Goal: Task Accomplishment & Management: Complete application form

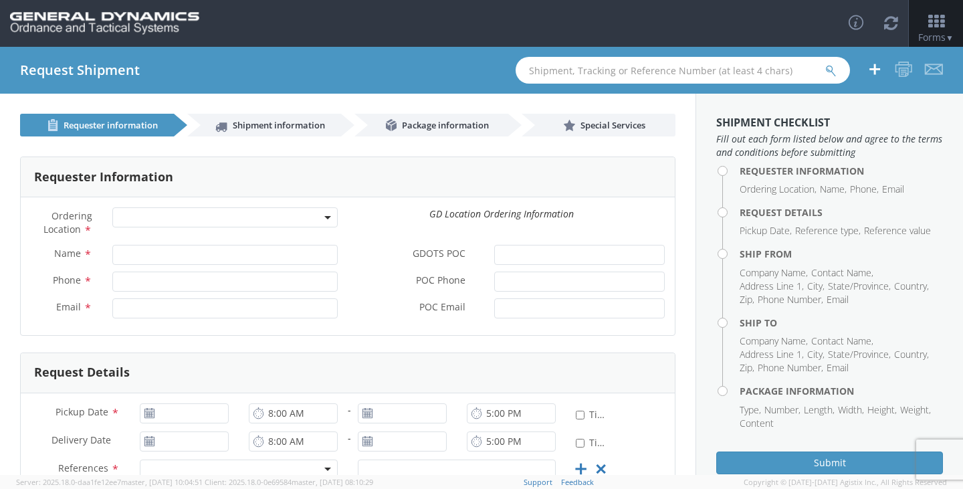
click at [230, 219] on span at bounding box center [224, 217] width 225 height 20
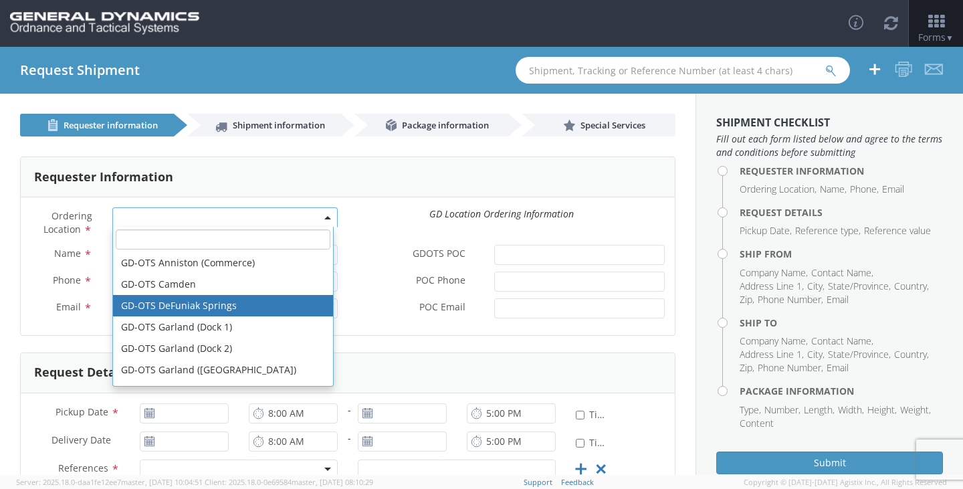
select select "15158"
type input "[PERSON_NAME][EMAIL_ADDRESS][DOMAIN_NAME]"
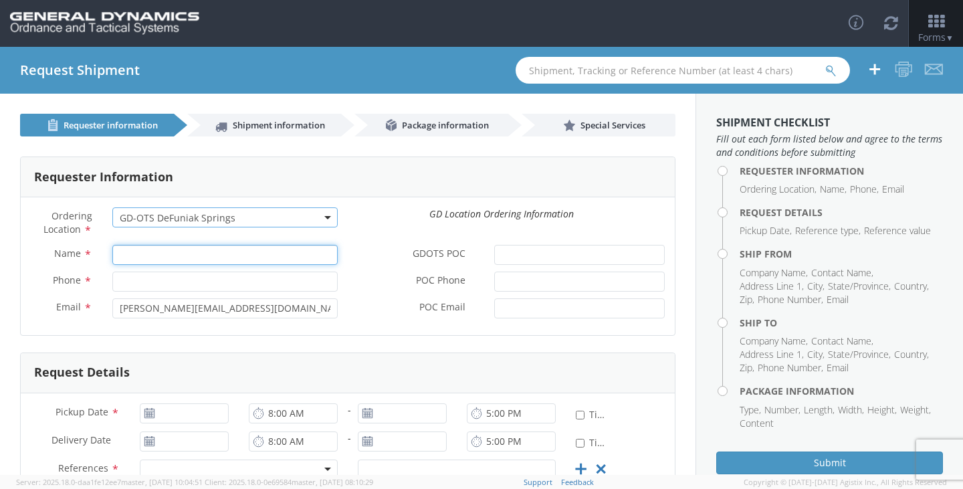
click at [187, 259] on input "Name *" at bounding box center [224, 255] width 225 height 20
type input "[PERSON_NAME]"
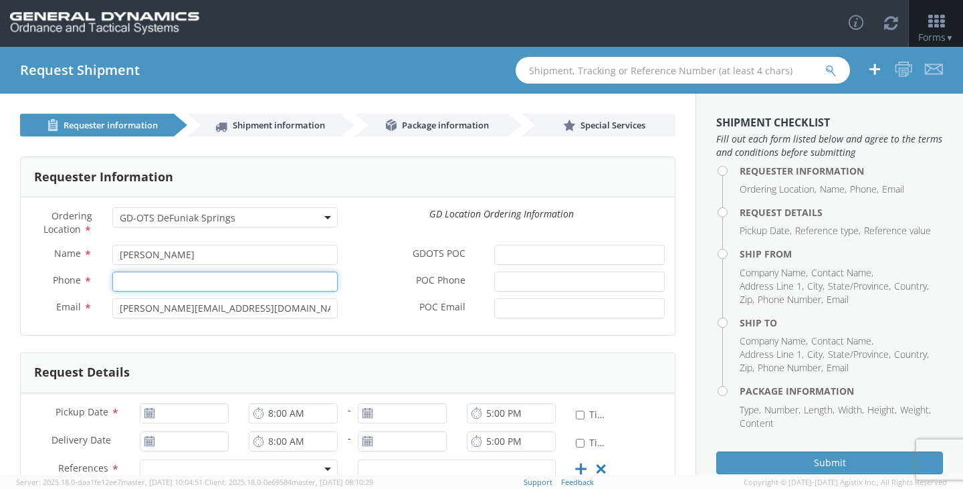
type input "2166626111"
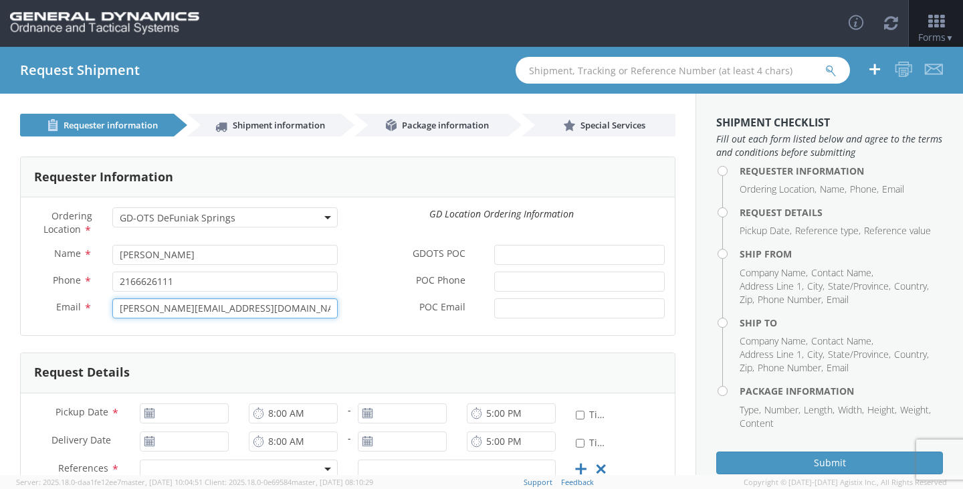
type input "[EMAIL_ADDRESS][DOMAIN_NAME]"
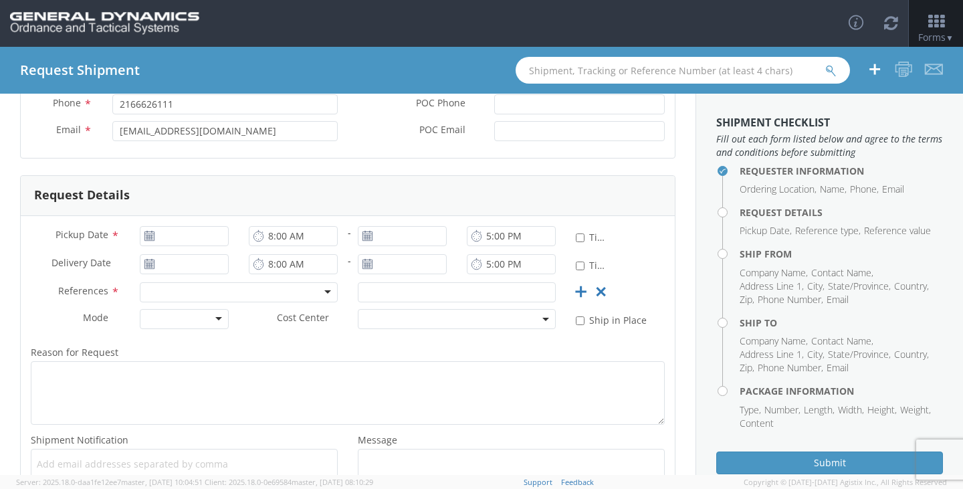
scroll to position [201, 0]
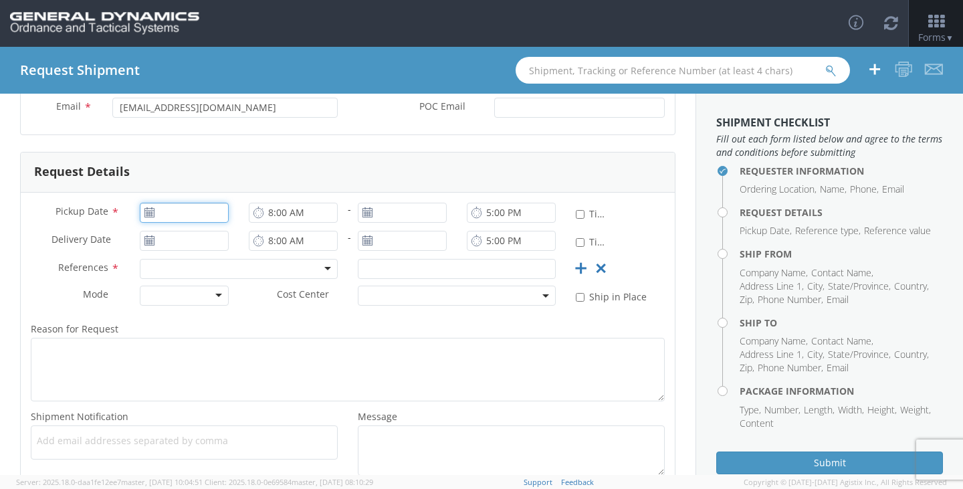
type input "[DATE]"
click at [182, 216] on input "[DATE]" at bounding box center [184, 213] width 89 height 20
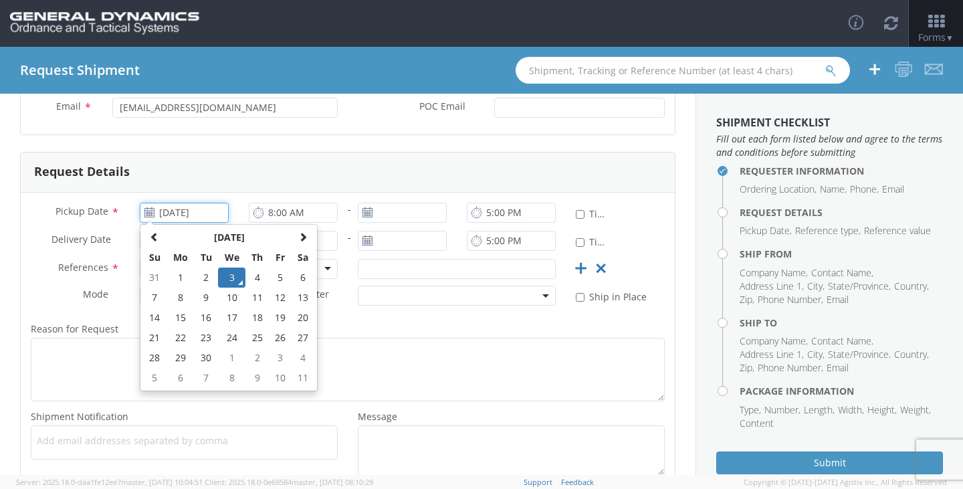
click at [227, 279] on td "3" at bounding box center [232, 277] width 28 height 20
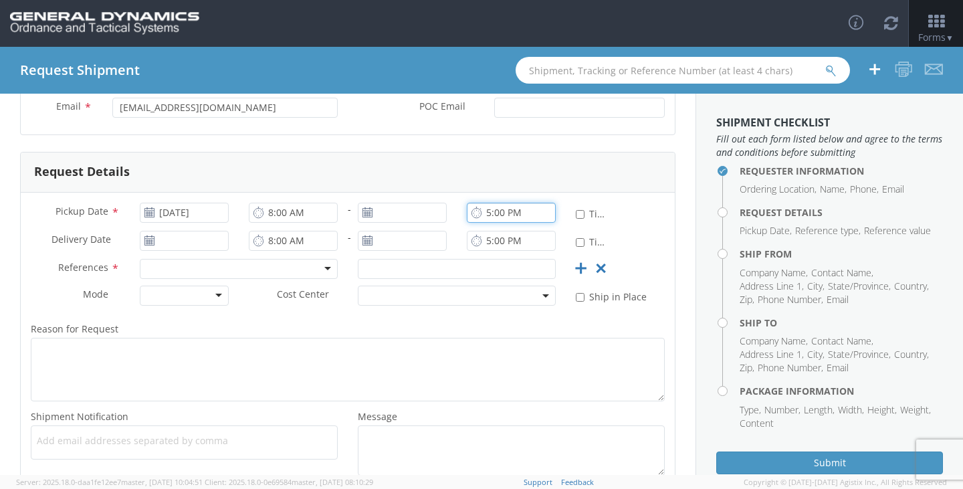
click at [481, 213] on input "5:00 PM" at bounding box center [511, 213] width 89 height 20
type input "9:00 PM"
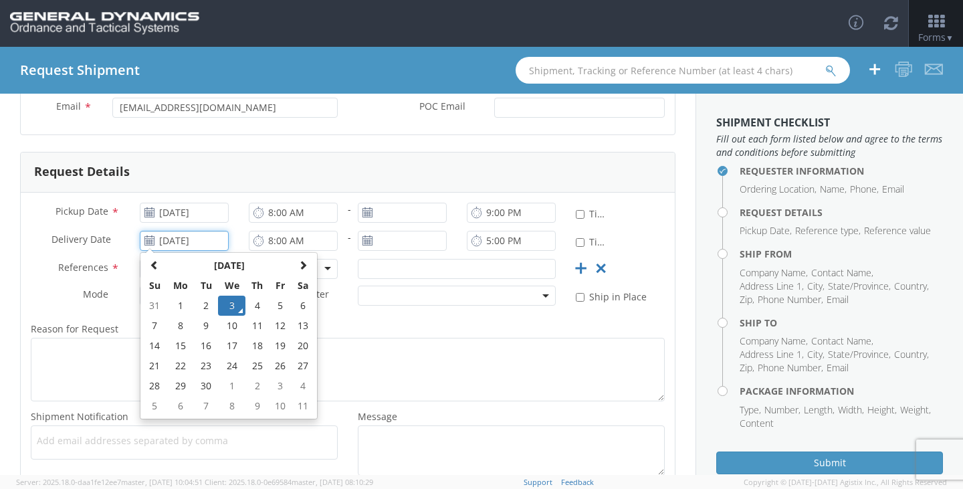
click at [177, 243] on input "[DATE]" at bounding box center [184, 241] width 89 height 20
click at [231, 324] on td "10" at bounding box center [232, 326] width 28 height 20
type input "[DATE]"
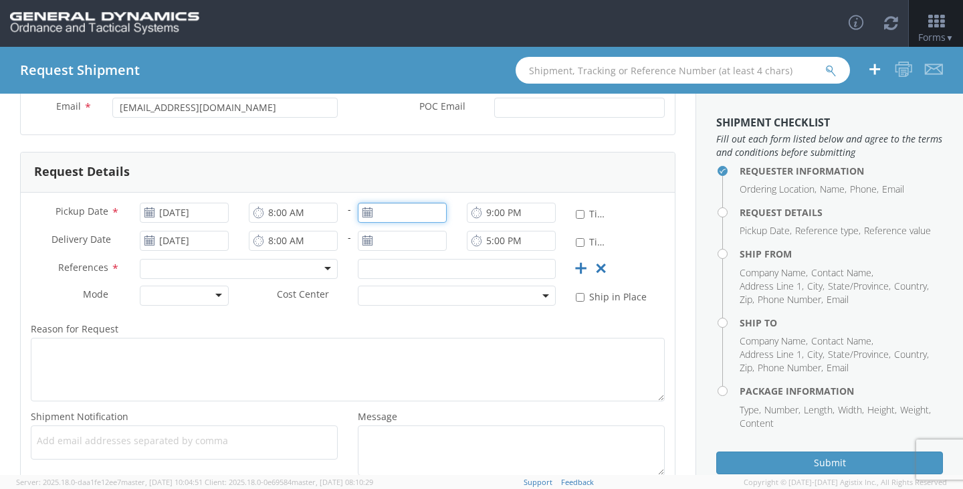
type input "[DATE]"
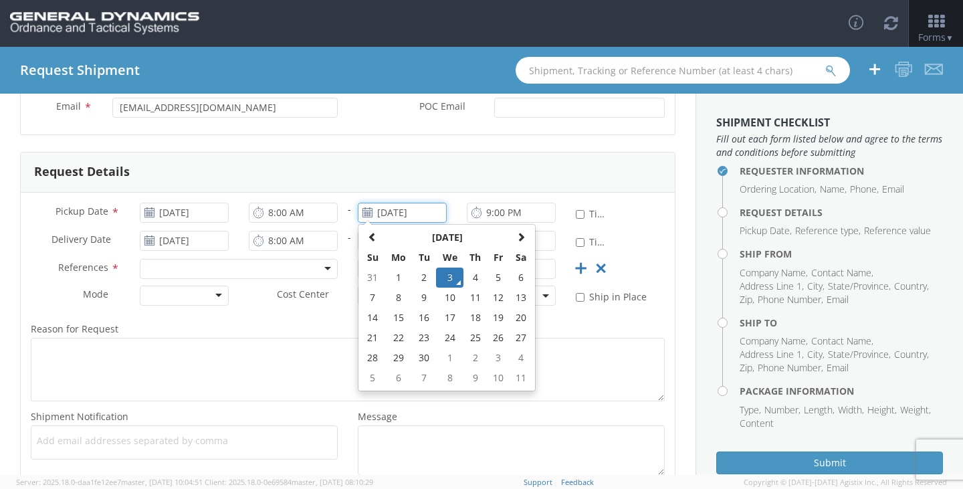
click at [413, 213] on input "[DATE]" at bounding box center [402, 213] width 89 height 20
click at [442, 279] on td "3" at bounding box center [450, 277] width 28 height 20
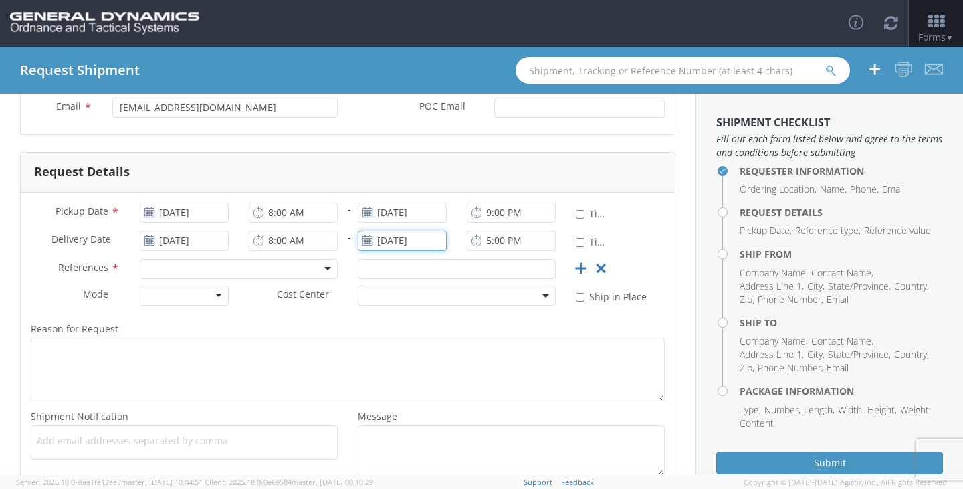
click at [406, 246] on input "[DATE]" at bounding box center [402, 241] width 89 height 20
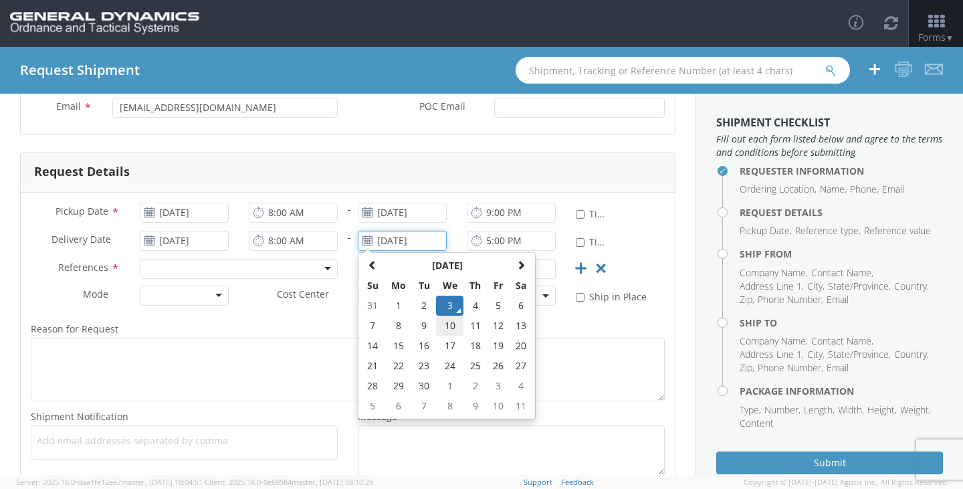
click at [441, 330] on td "10" at bounding box center [450, 326] width 28 height 20
type input "[DATE]"
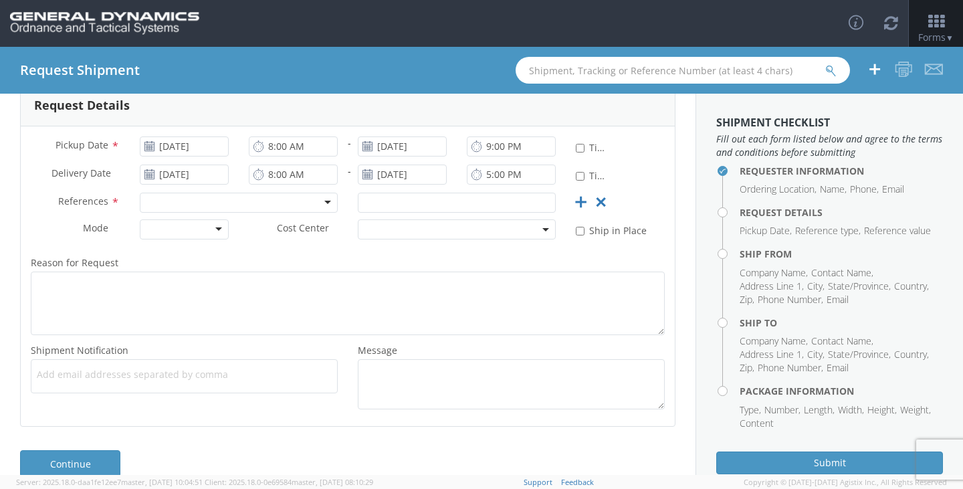
scroll to position [267, 0]
click at [199, 206] on div at bounding box center [239, 202] width 198 height 20
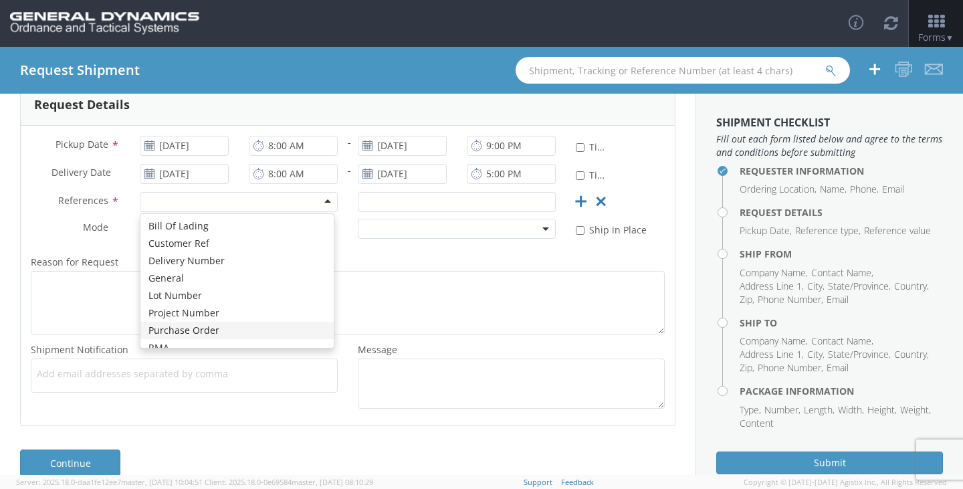
drag, startPoint x: 201, startPoint y: 330, endPoint x: 212, endPoint y: 320, distance: 15.1
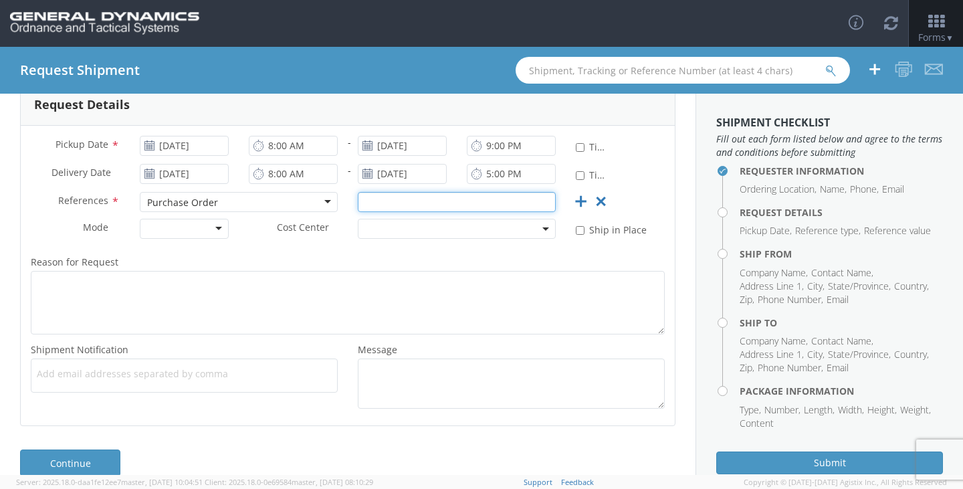
click at [407, 201] on input "text" at bounding box center [457, 202] width 198 height 20
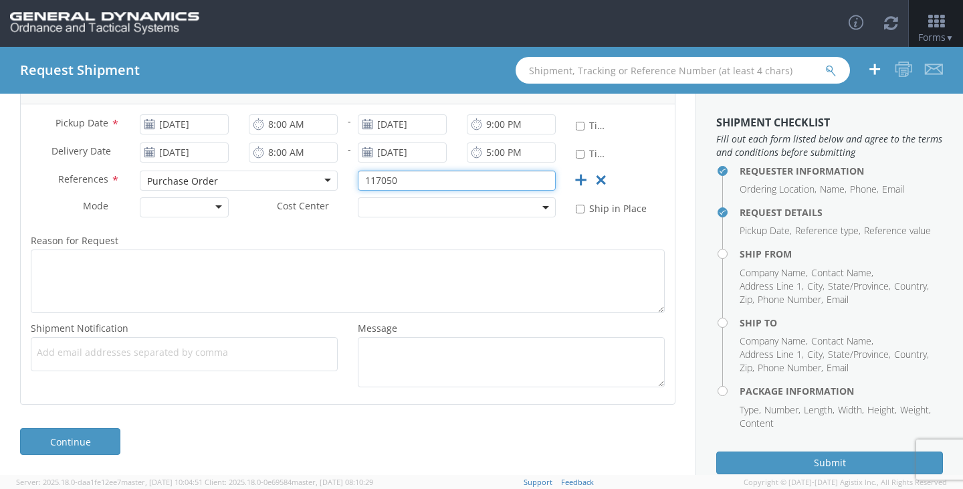
type input "117050"
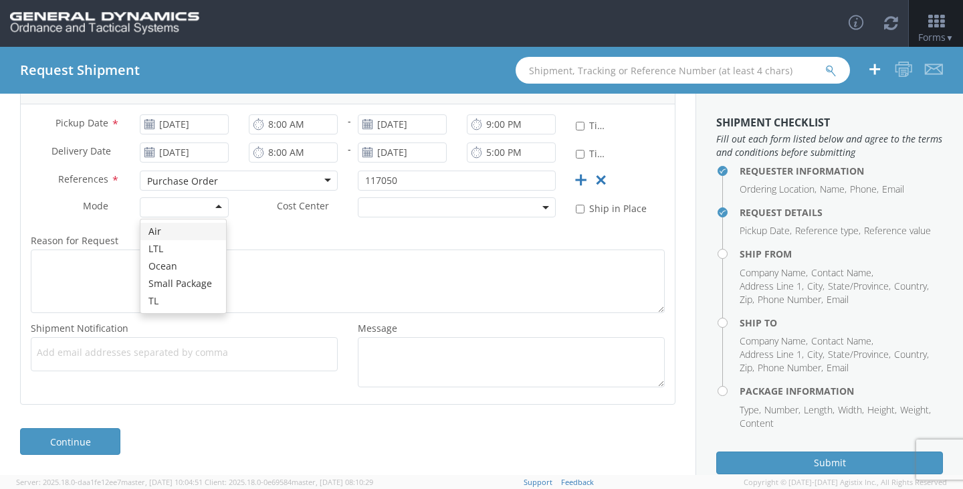
click at [197, 203] on div at bounding box center [184, 207] width 89 height 20
click at [67, 439] on link "Continue" at bounding box center [70, 441] width 100 height 27
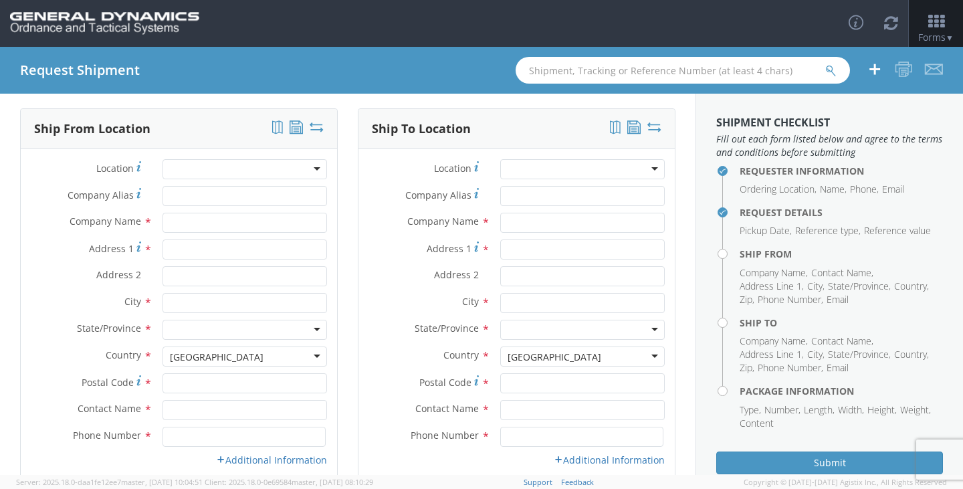
scroll to position [0, 0]
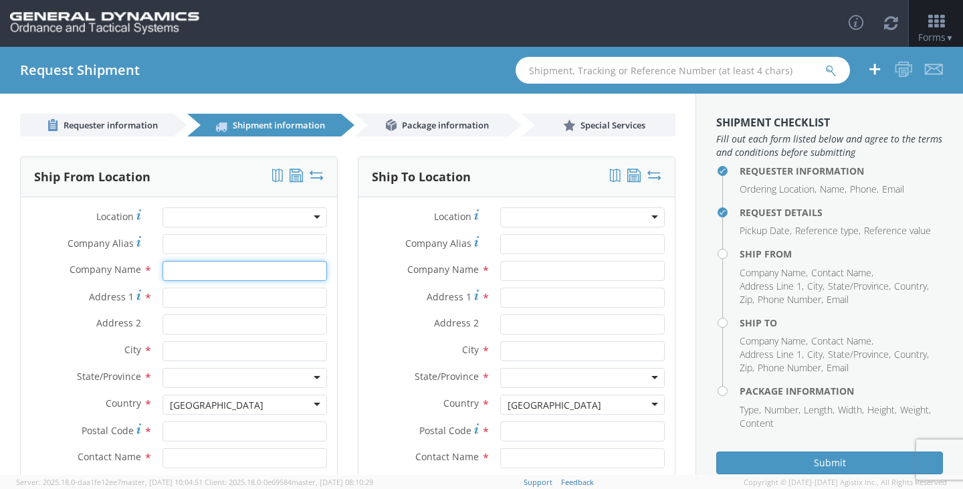
click at [197, 271] on input "text" at bounding box center [244, 271] width 164 height 20
type input "[PERSON_NAME] Steel"
type input "[STREET_ADDRESS]"
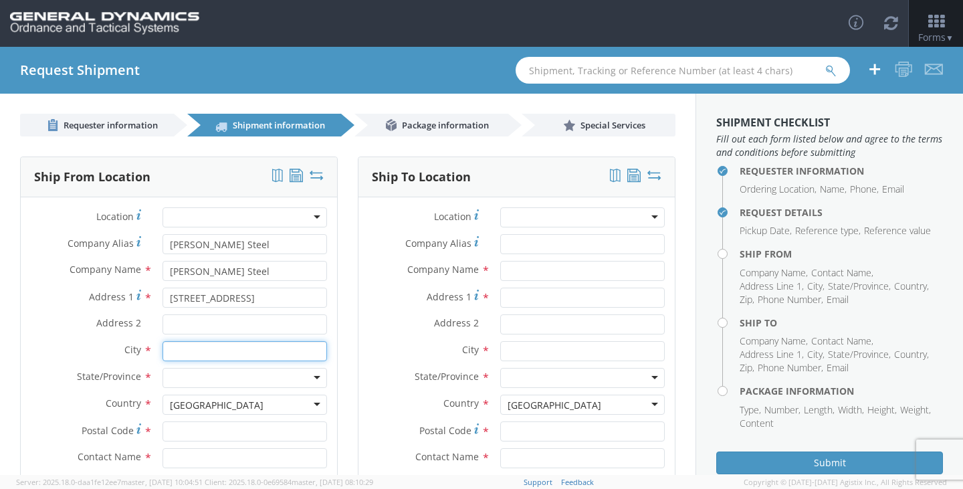
type input "[GEOGRAPHIC_DATA]"
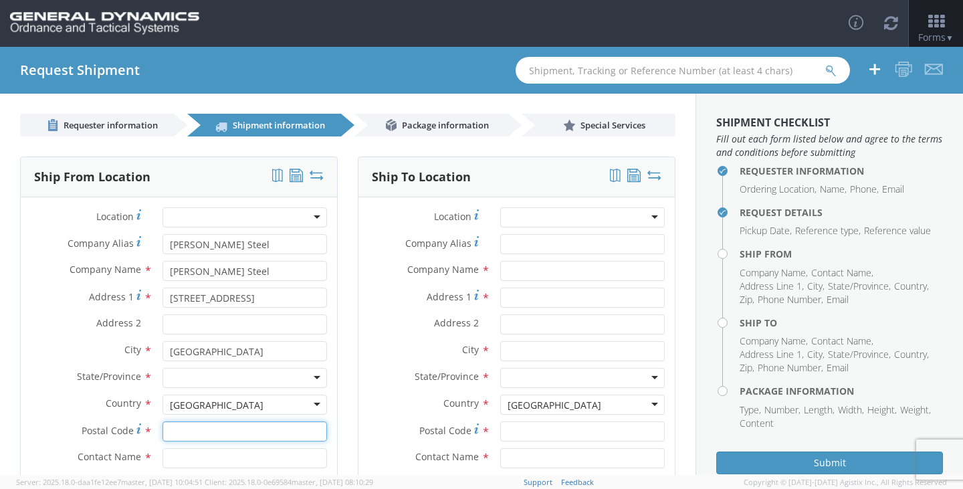
type input "44137"
type input "[PERSON_NAME]"
type input "2166626111"
click at [612, 219] on div at bounding box center [582, 217] width 164 height 20
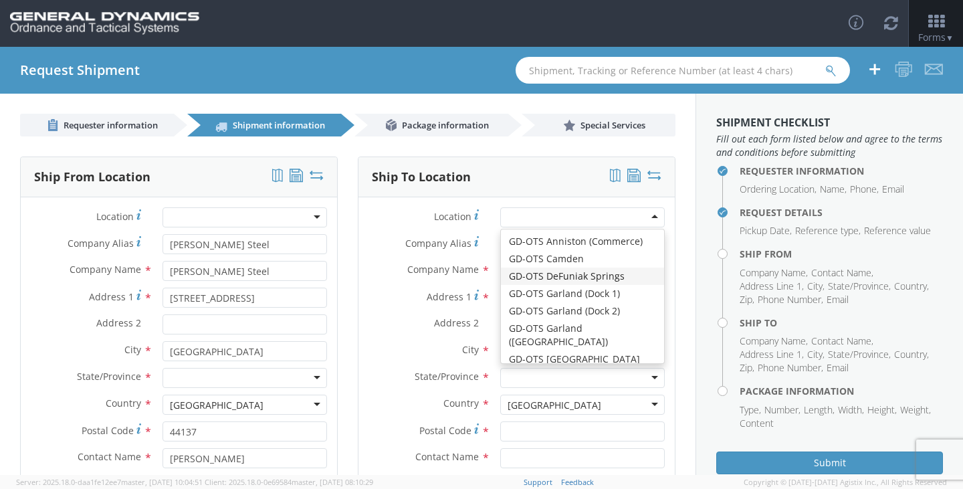
type input "General Dynamics - OTS"
type input "[STREET_ADDRESS]"
type input "DE [GEOGRAPHIC_DATA]"
type input "32435"
type input "[PHONE_NUMBER]"
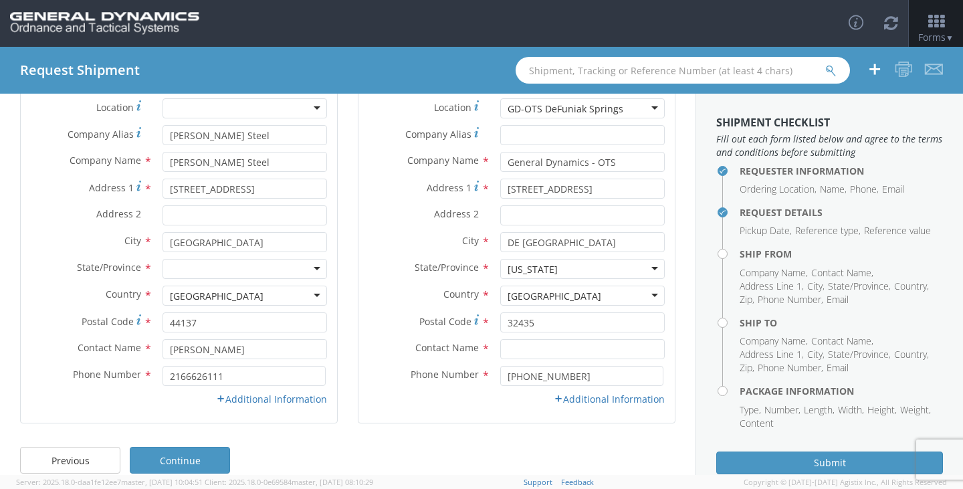
scroll to position [128, 0]
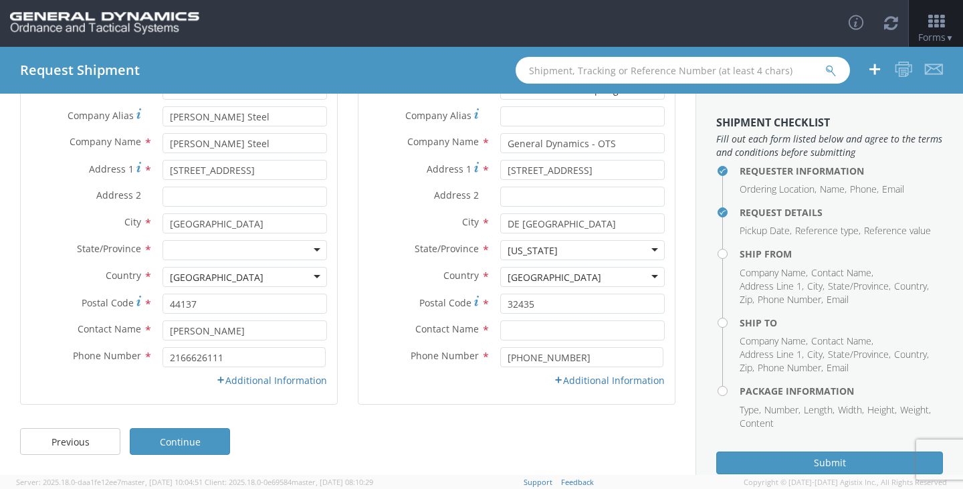
click at [231, 253] on div at bounding box center [244, 250] width 164 height 20
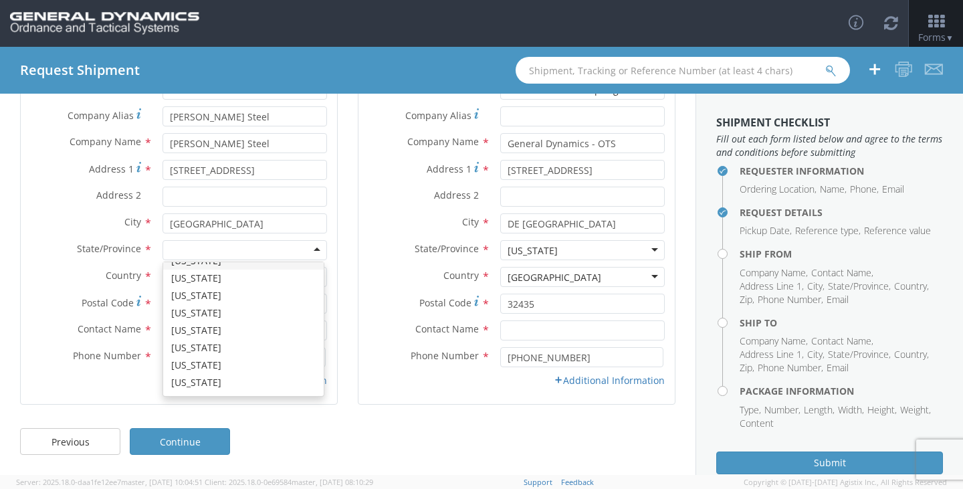
scroll to position [602, 0]
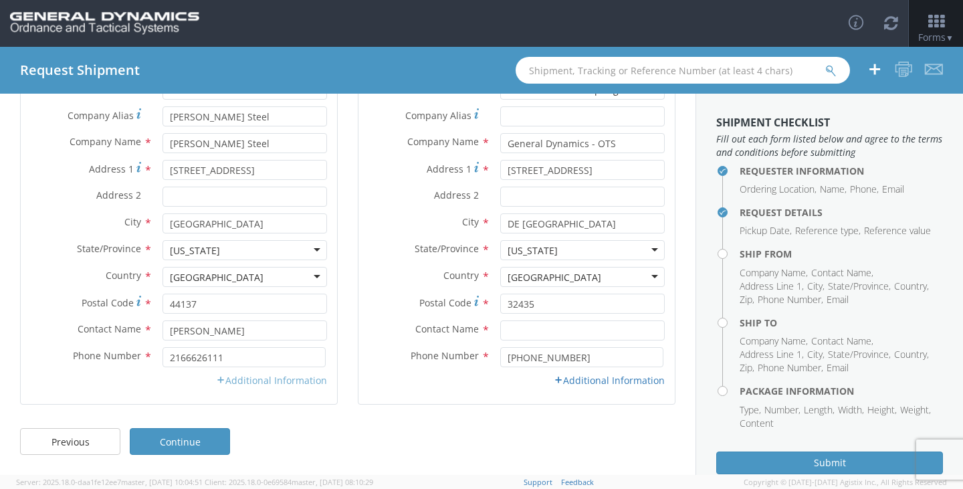
click at [283, 380] on link "Additional Information" at bounding box center [271, 380] width 111 height 13
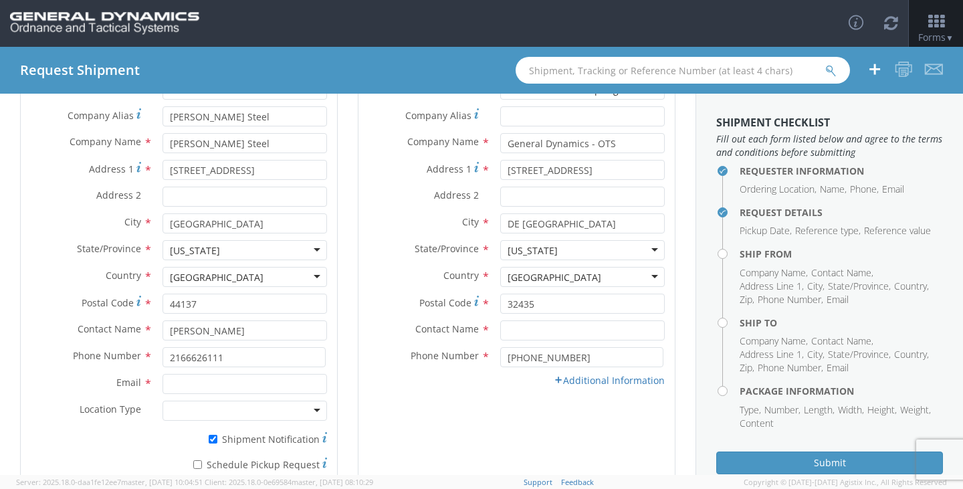
scroll to position [195, 0]
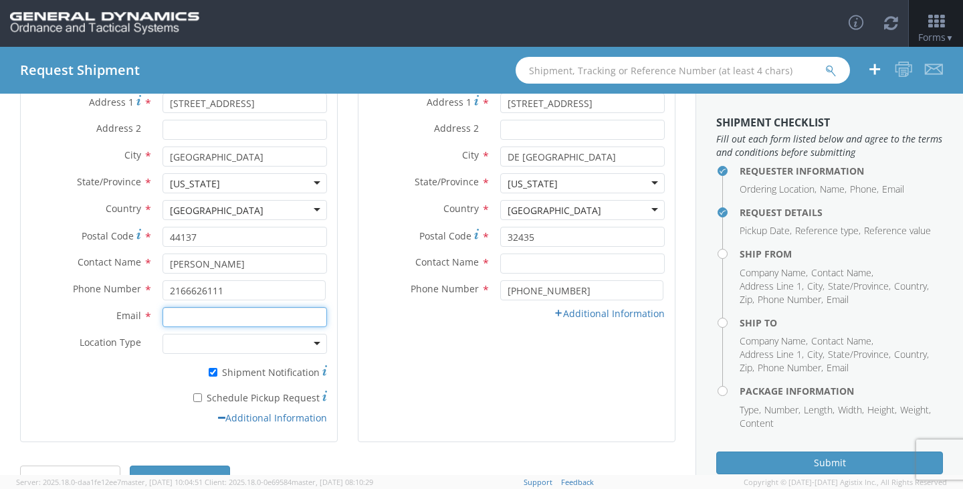
click at [231, 320] on input "Email *" at bounding box center [244, 317] width 164 height 20
type input "[EMAIL_ADDRESS][DOMAIN_NAME]"
click at [576, 313] on link "Additional Information" at bounding box center [609, 313] width 111 height 13
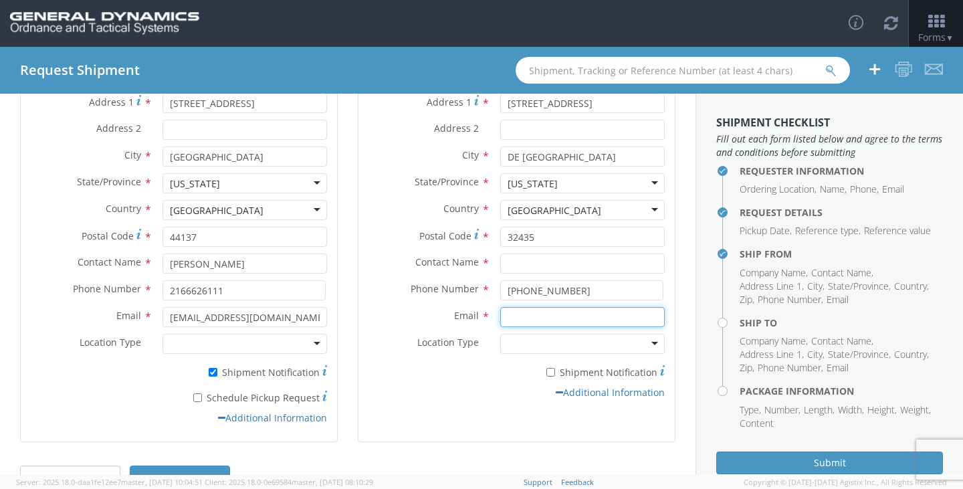
click at [516, 316] on input "Email *" at bounding box center [582, 317] width 164 height 20
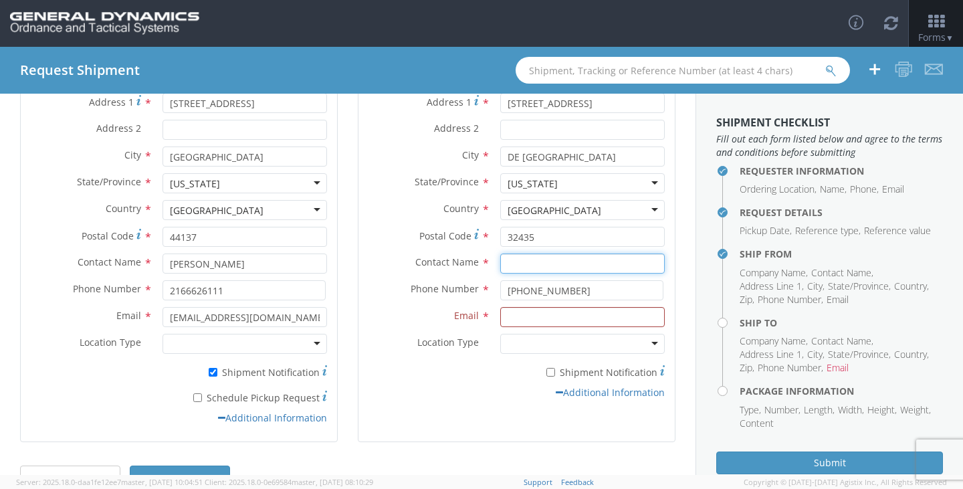
click at [514, 267] on input "text" at bounding box center [582, 263] width 164 height 20
type input "[PERSON_NAME]"
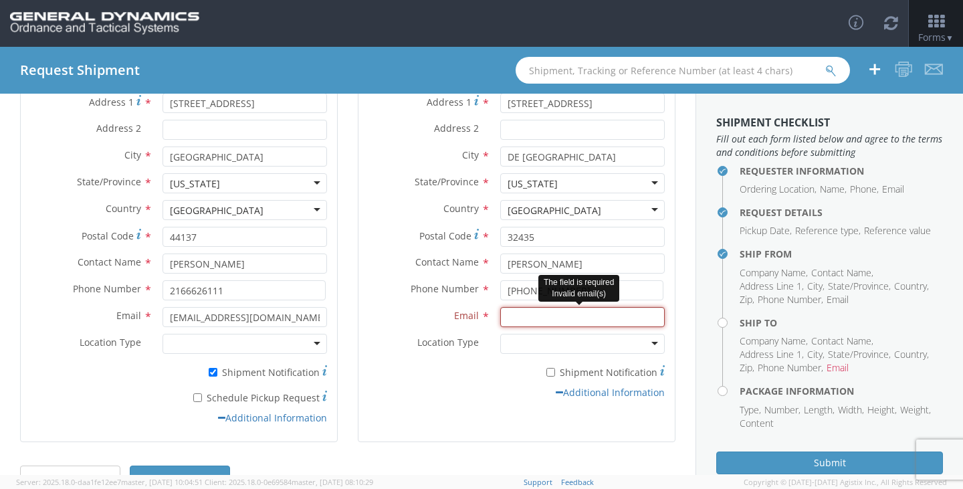
click at [523, 316] on input "Email *" at bounding box center [582, 317] width 164 height 20
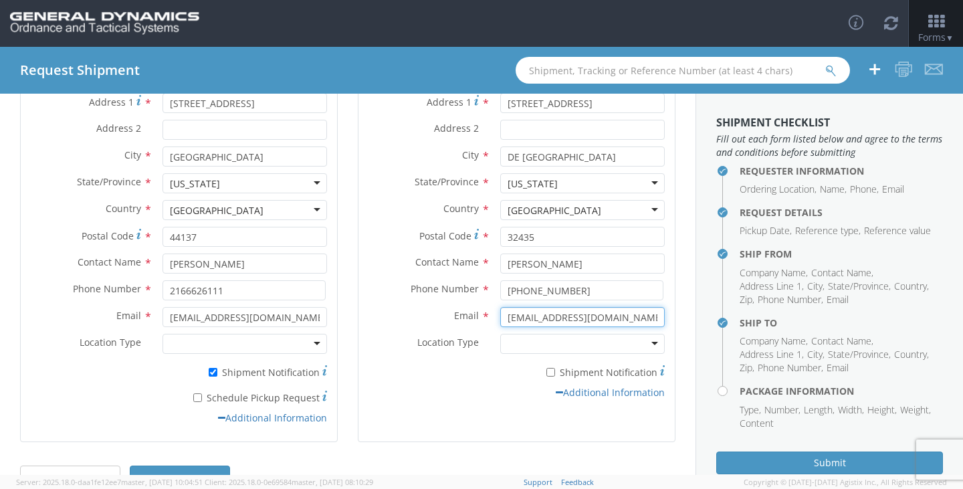
scroll to position [232, 0]
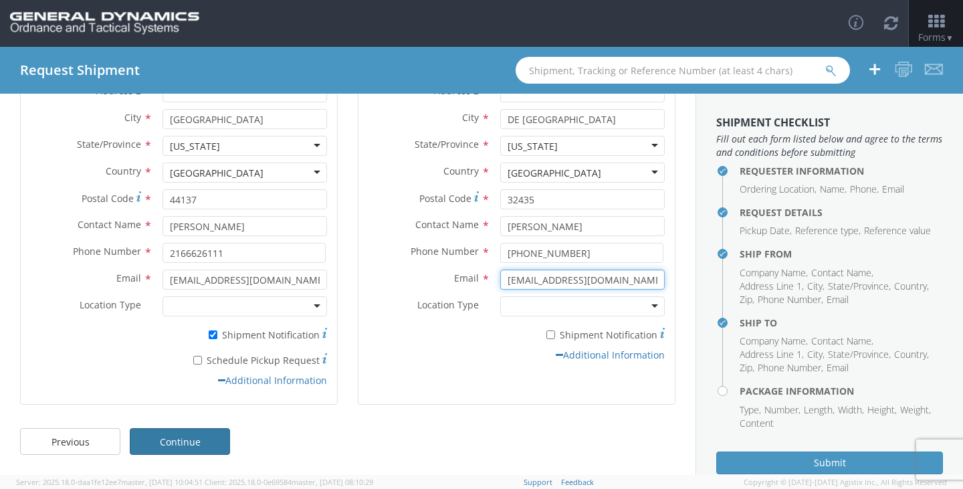
type input "[EMAIL_ADDRESS][DOMAIN_NAME]"
click at [171, 444] on link "Continue" at bounding box center [180, 441] width 100 height 27
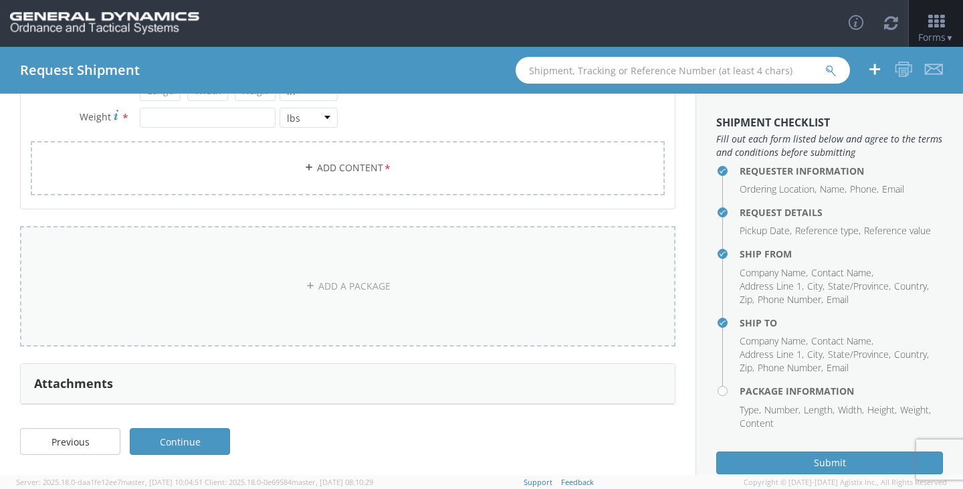
scroll to position [0, 0]
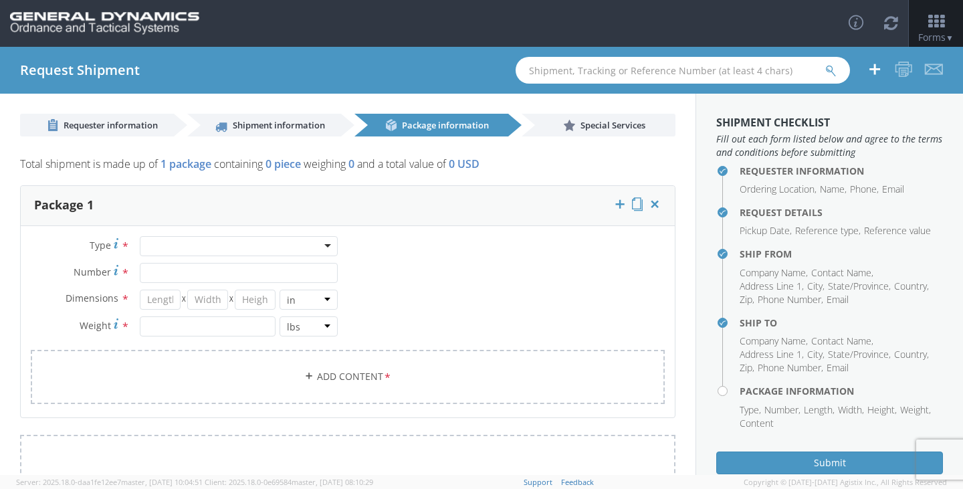
click at [224, 248] on div at bounding box center [239, 246] width 198 height 20
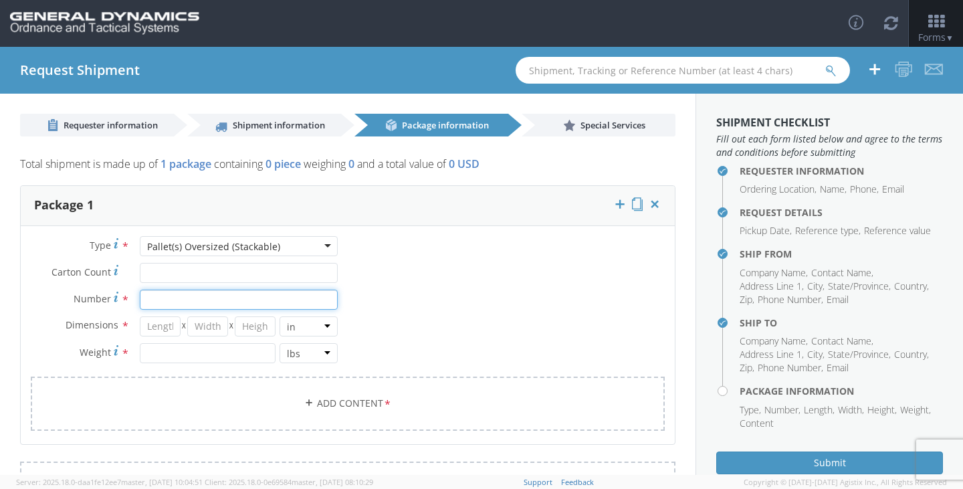
click at [190, 305] on input "Number *" at bounding box center [239, 300] width 198 height 20
type input "1"
click at [166, 334] on input "number" at bounding box center [160, 326] width 41 height 20
type input "60"
type input "36"
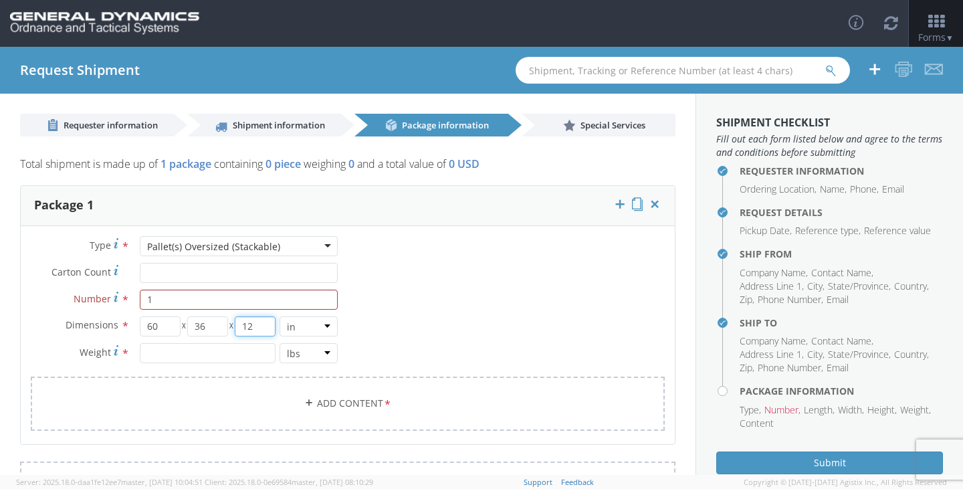
type input "12"
click at [182, 355] on input "number" at bounding box center [208, 353] width 136 height 20
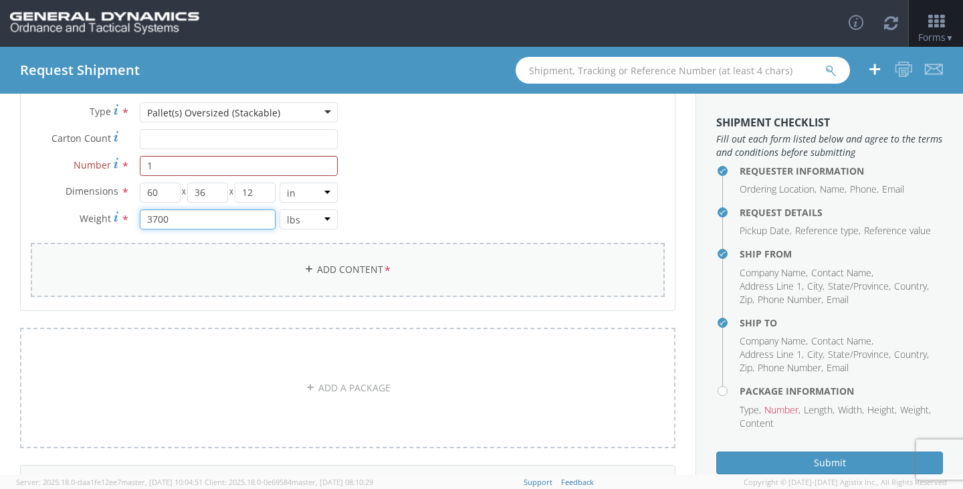
type input "3700"
click at [369, 261] on link "Add Content *" at bounding box center [348, 270] width 634 height 54
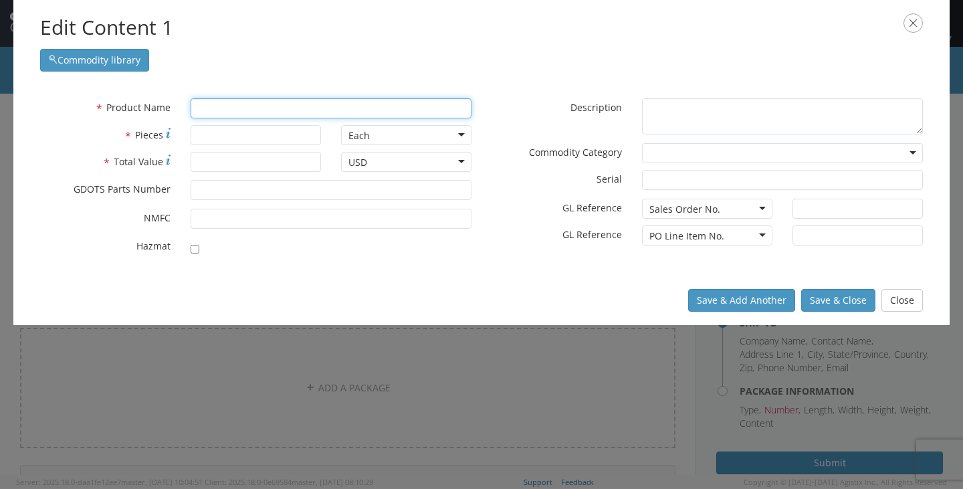
click at [274, 112] on input "text" at bounding box center [331, 108] width 281 height 20
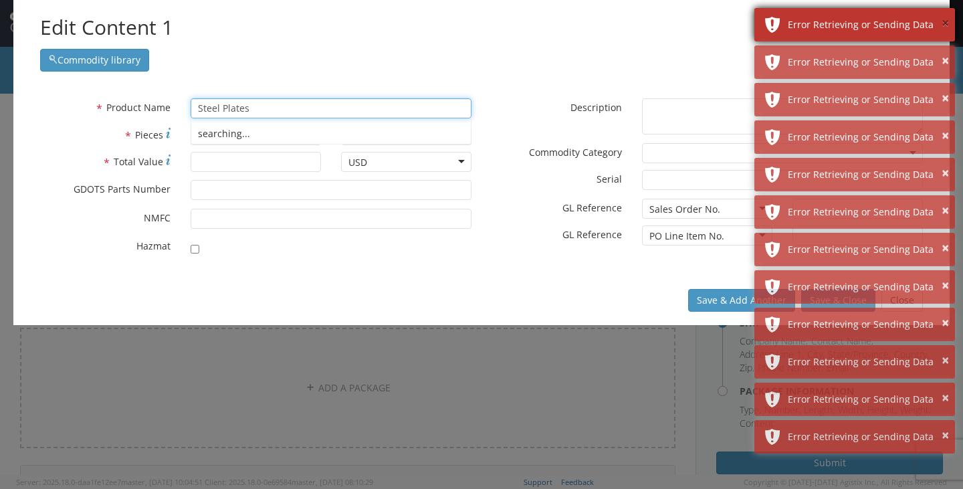
type input "Steel Plates"
click at [943, 19] on button "×" at bounding box center [944, 23] width 7 height 19
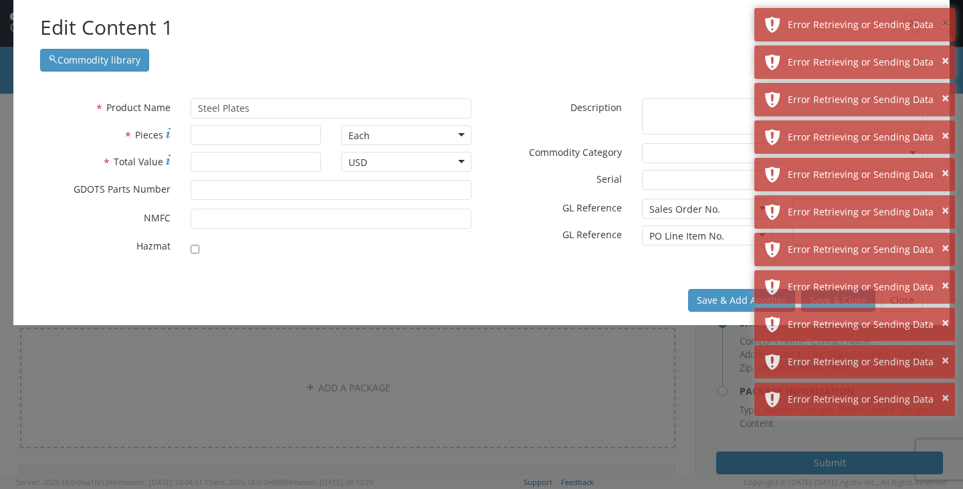
click at [943, 19] on button "×" at bounding box center [944, 23] width 7 height 19
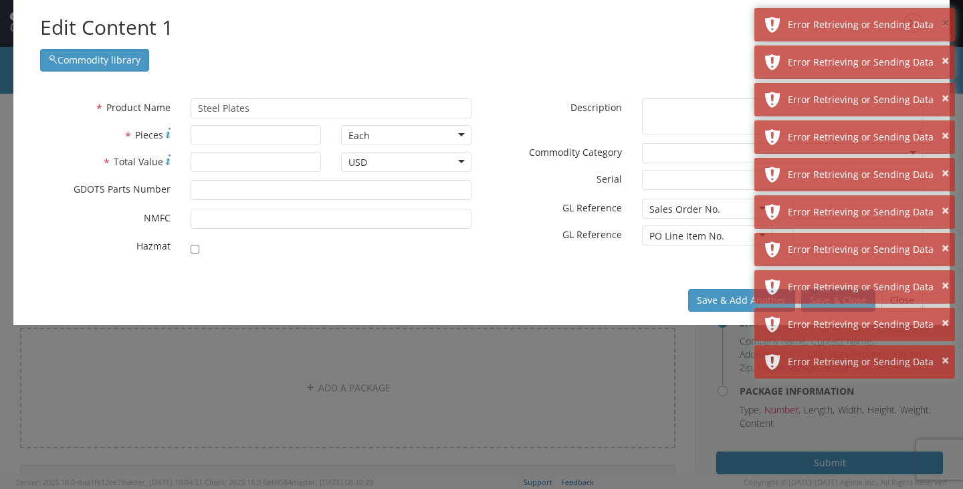
click at [943, 19] on button "×" at bounding box center [944, 23] width 7 height 19
click at [943, 51] on button "×" at bounding box center [944, 60] width 7 height 19
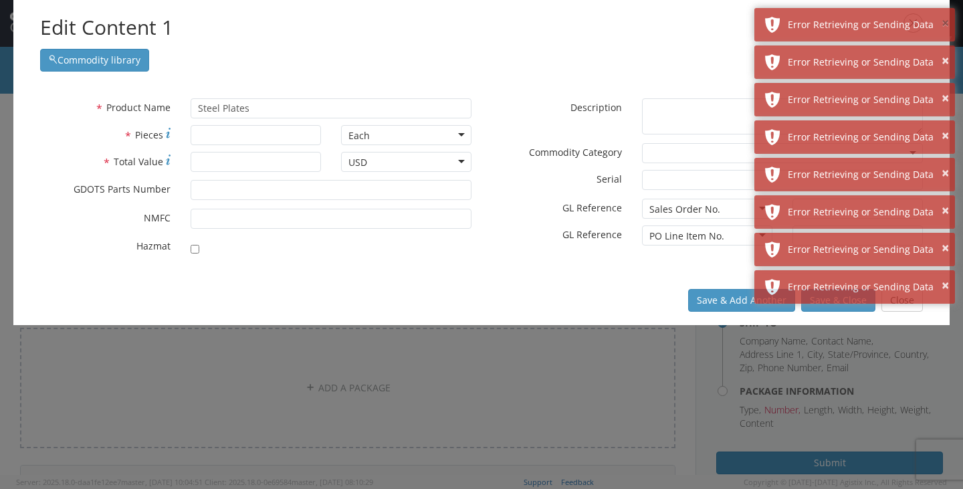
click at [943, 19] on button "×" at bounding box center [944, 23] width 7 height 19
click at [943, 51] on button "×" at bounding box center [944, 60] width 7 height 19
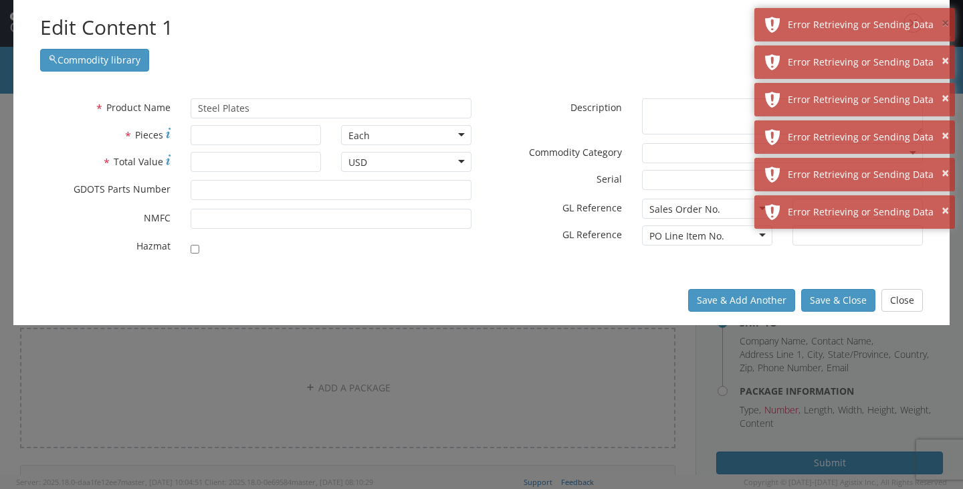
click at [943, 19] on button "×" at bounding box center [944, 23] width 7 height 19
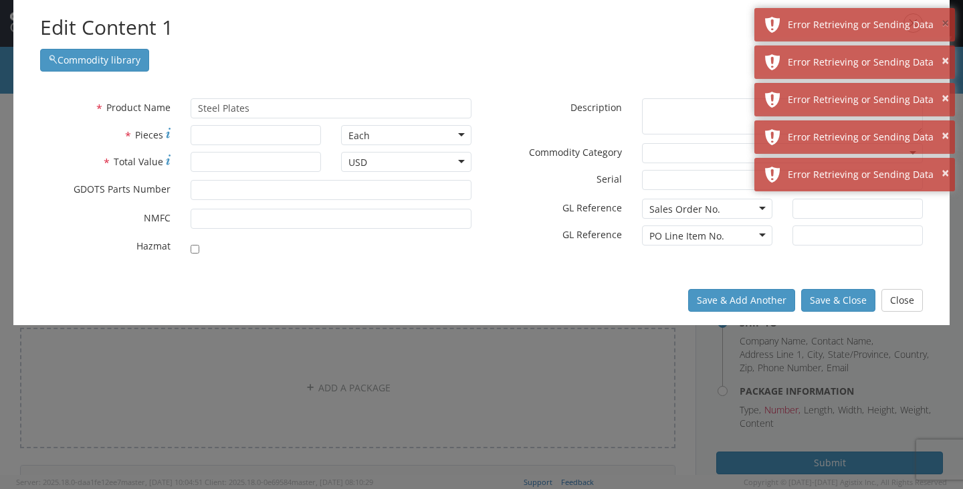
click at [943, 19] on button "×" at bounding box center [944, 23] width 7 height 19
click at [943, 51] on button "×" at bounding box center [944, 60] width 7 height 19
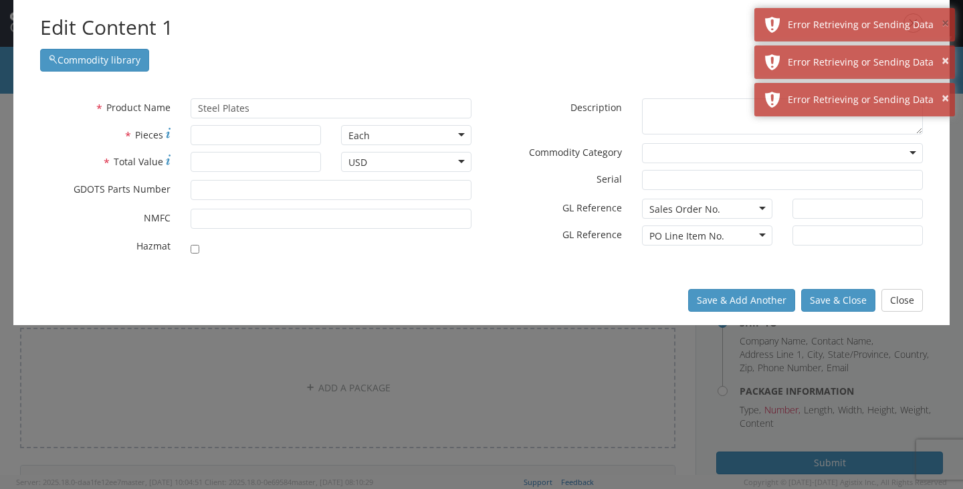
click at [943, 19] on button "×" at bounding box center [944, 23] width 7 height 19
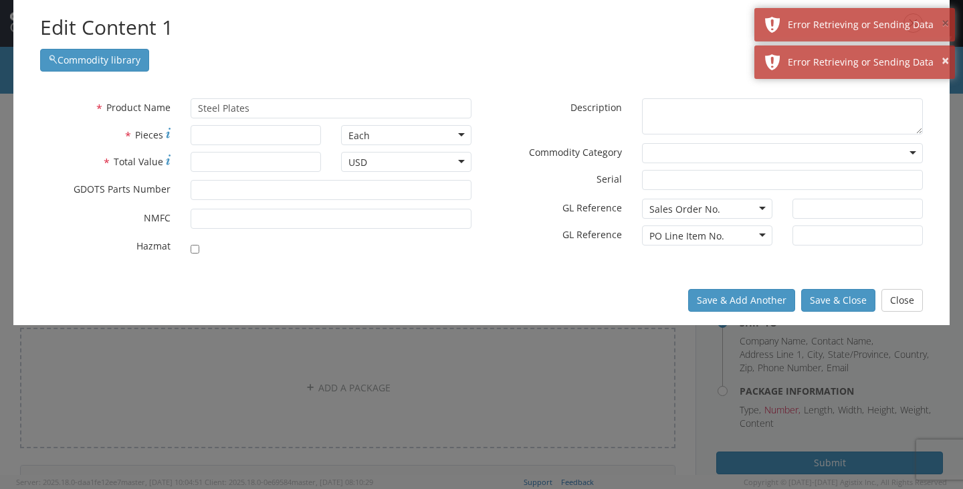
click at [943, 19] on button "×" at bounding box center [944, 23] width 7 height 19
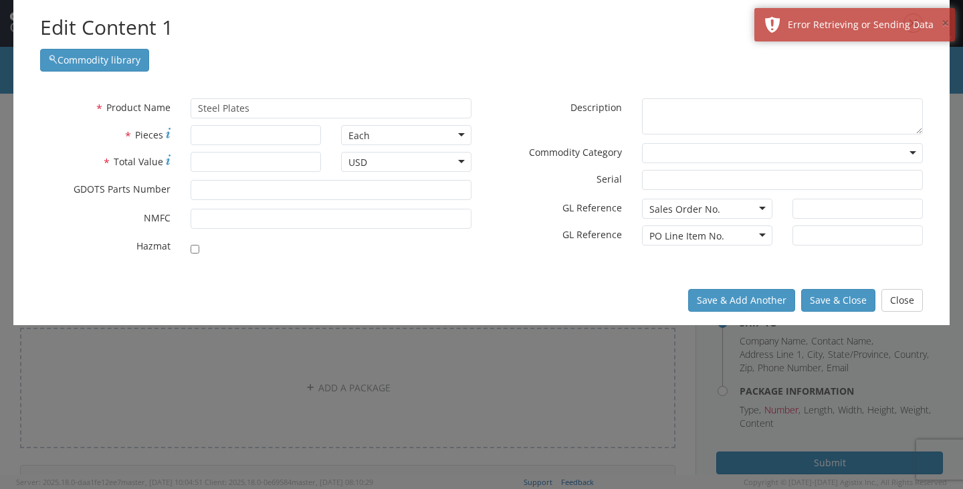
click at [943, 19] on button "×" at bounding box center [944, 23] width 7 height 19
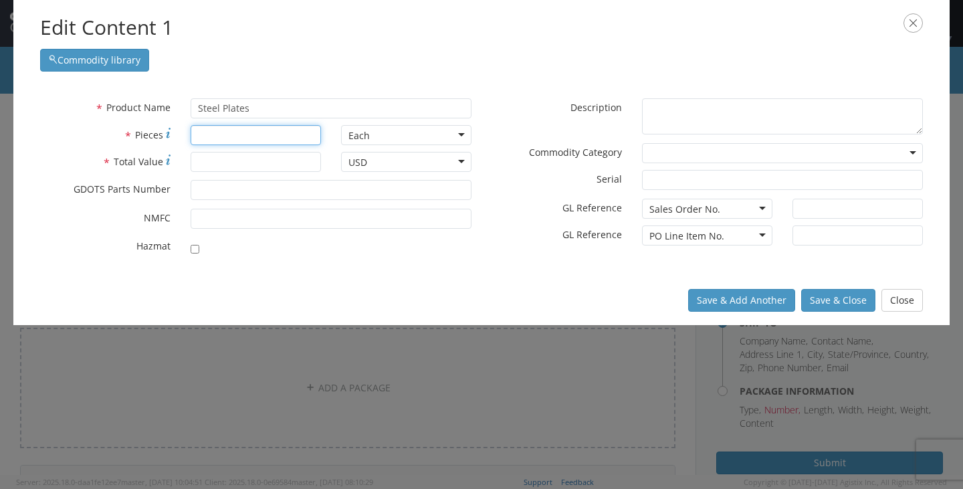
click at [271, 134] on input "* Pieces" at bounding box center [256, 135] width 130 height 20
type input "1"
click at [267, 296] on div "Save & Add Another Save & Close Close" at bounding box center [481, 299] width 936 height 49
click at [96, 283] on div "Save & Add Another Save & Close Close" at bounding box center [481, 299] width 936 height 49
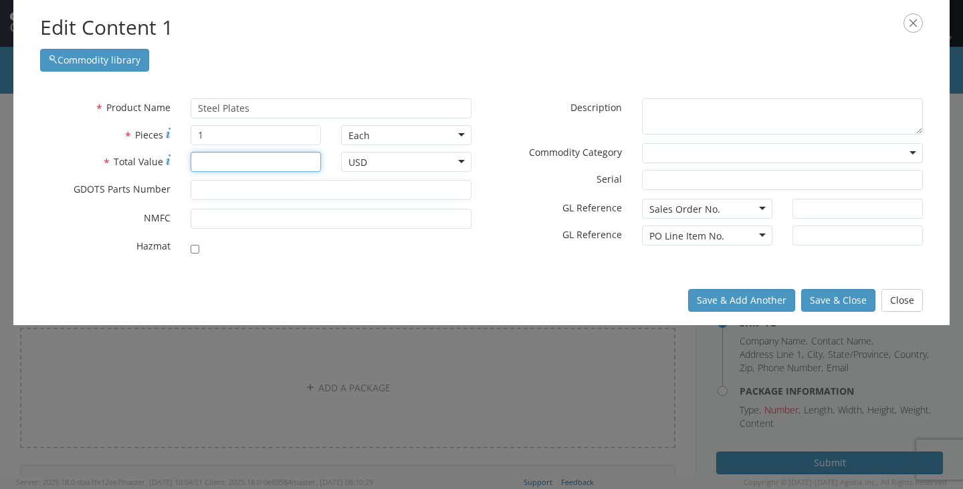
click at [217, 161] on input "* Total Value" at bounding box center [256, 162] width 130 height 20
type input "4558.91"
drag, startPoint x: 835, startPoint y: 302, endPoint x: 831, endPoint y: 296, distance: 7.2
click at [833, 298] on button "Save & Close" at bounding box center [838, 300] width 74 height 23
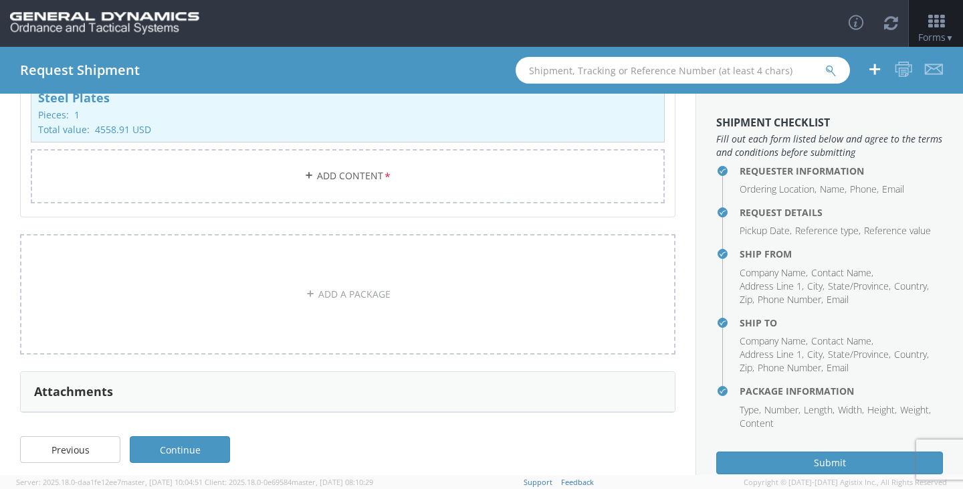
scroll to position [315, 0]
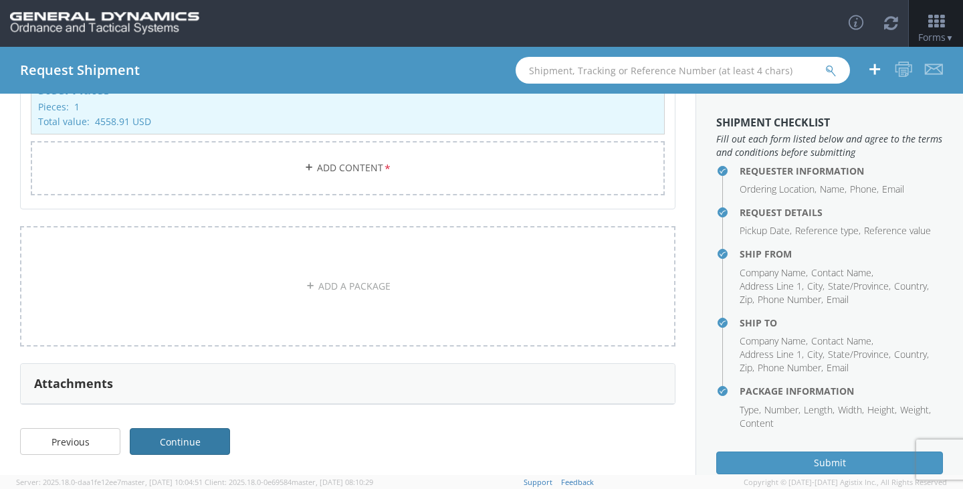
click at [193, 434] on link "Continue" at bounding box center [180, 441] width 100 height 27
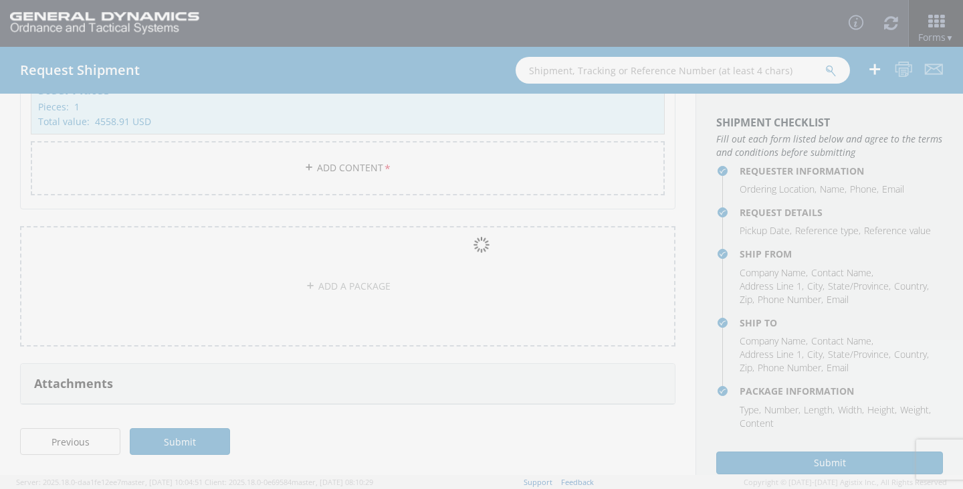
scroll to position [71, 0]
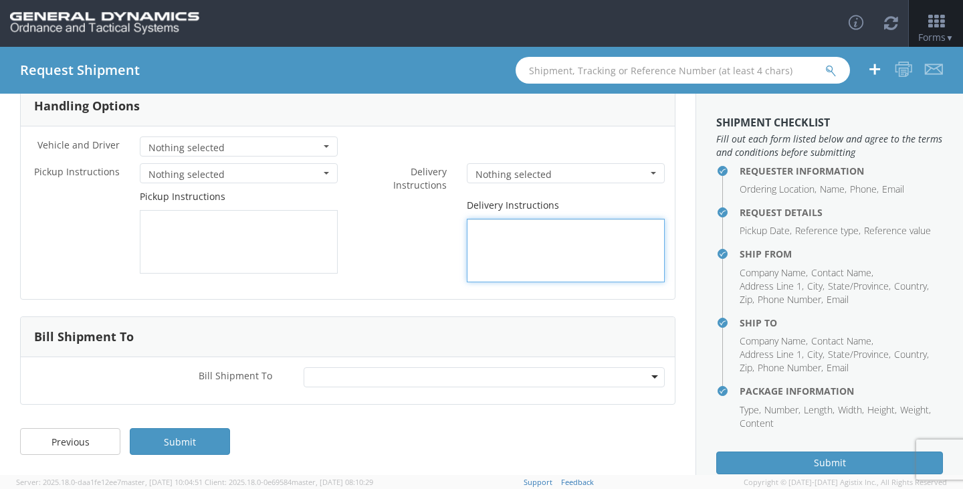
click at [550, 247] on textarea at bounding box center [566, 251] width 198 height 64
type textarea "MUST TAILEND UNLOAD"
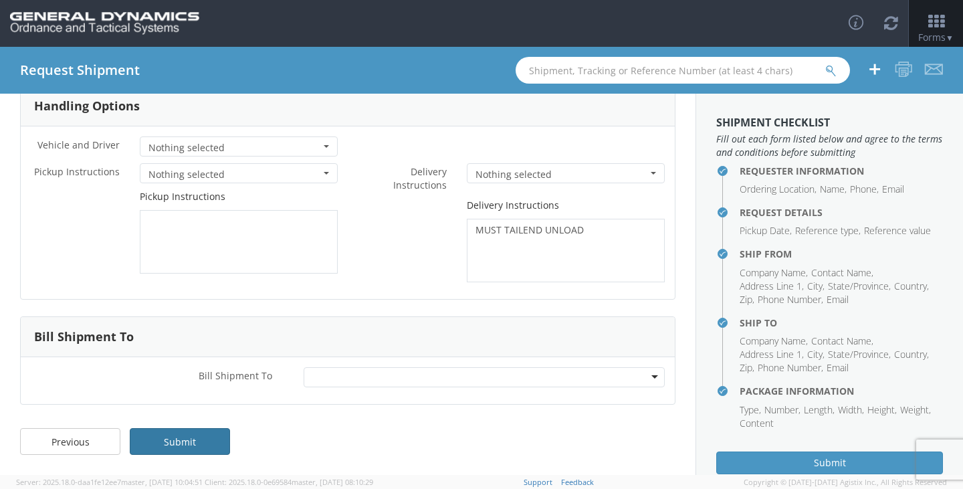
click at [178, 446] on link "Submit" at bounding box center [180, 441] width 100 height 27
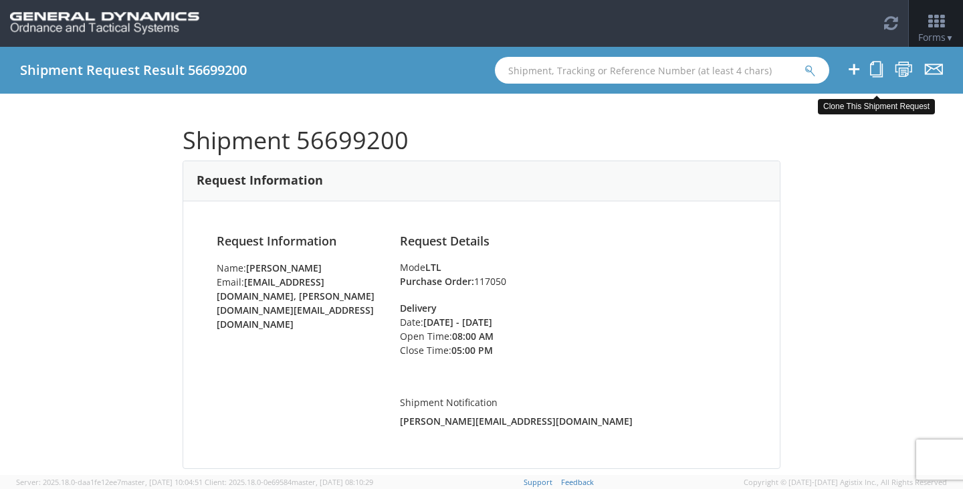
click at [877, 67] on icon at bounding box center [876, 69] width 13 height 17
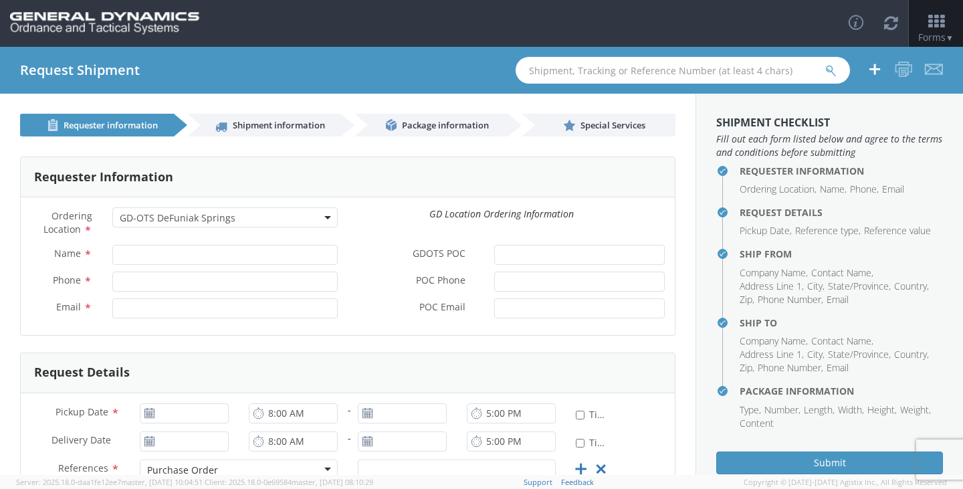
select select "15158"
type input "[PERSON_NAME]"
type input "2166626111"
type input "[EMAIL_ADDRESS][DOMAIN_NAME], [PERSON_NAME][DOMAIN_NAME][EMAIL_ADDRESS][DOMAIN_…"
type input "[DATE]"
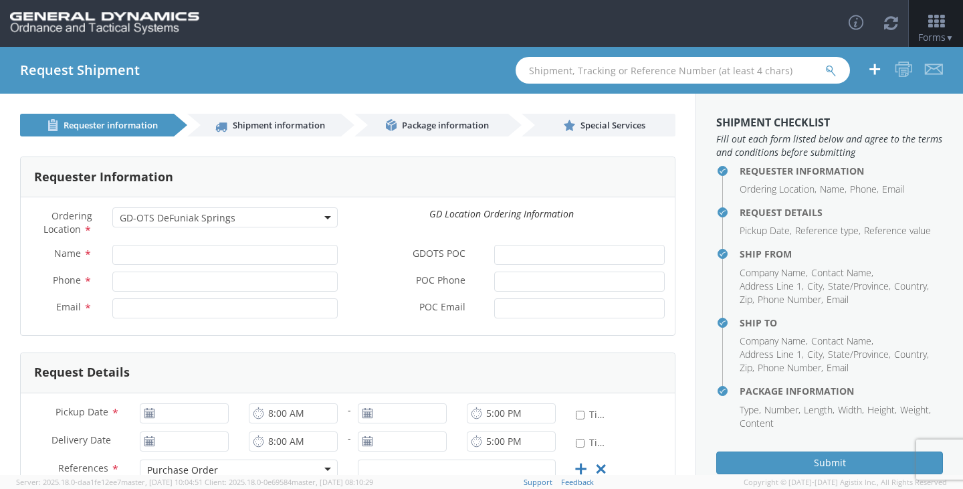
type input "[DATE]"
type input "9:00 PM"
type input "[DATE]"
type input "117050"
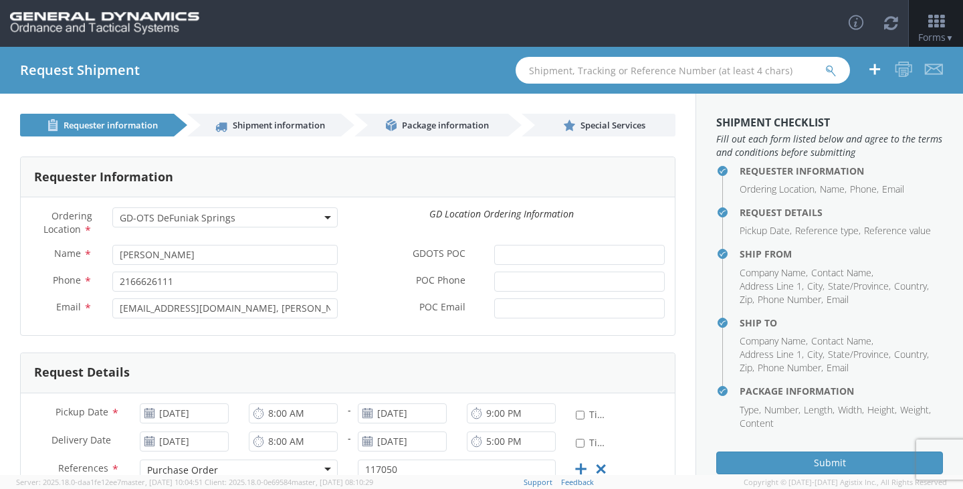
click at [276, 217] on span "GD-OTS DeFuniak Springs" at bounding box center [225, 217] width 211 height 13
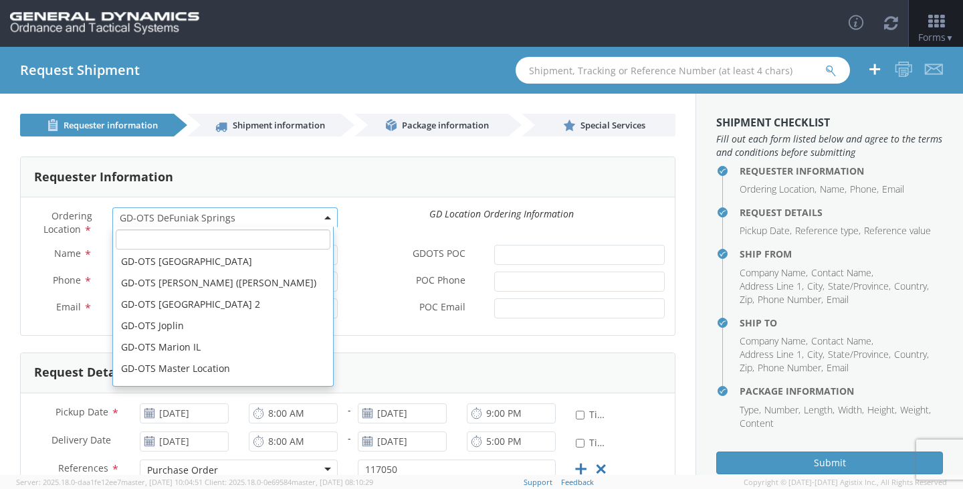
scroll to position [134, 0]
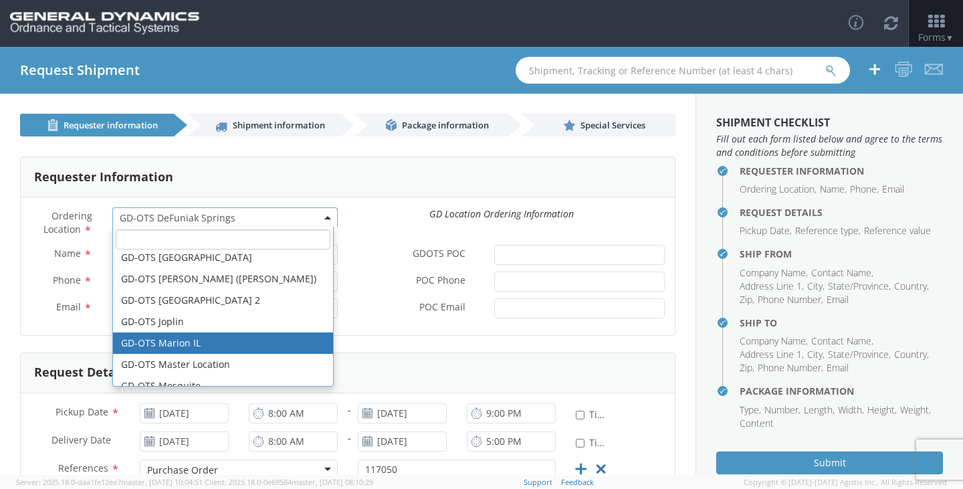
select select "313"
type input "[EMAIL_ADDRESS][DOMAIN_NAME]"
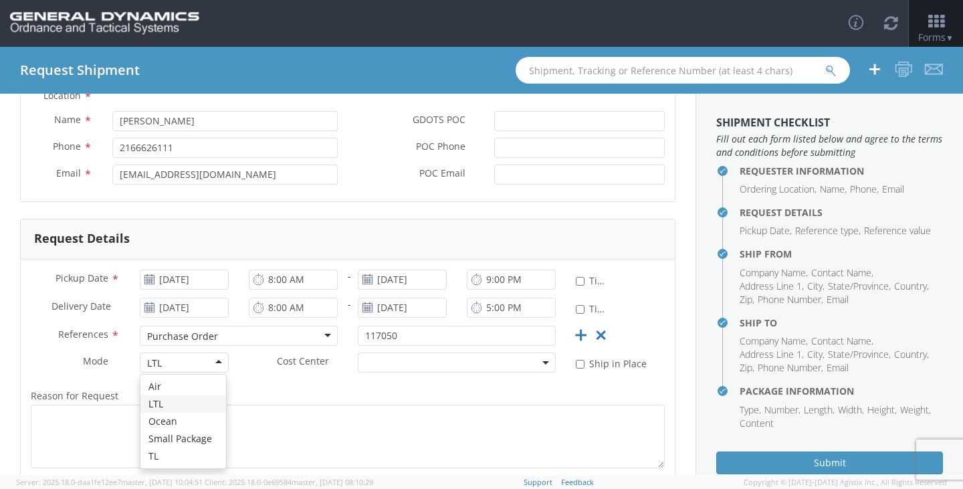
click at [194, 362] on div "LTL" at bounding box center [184, 362] width 89 height 20
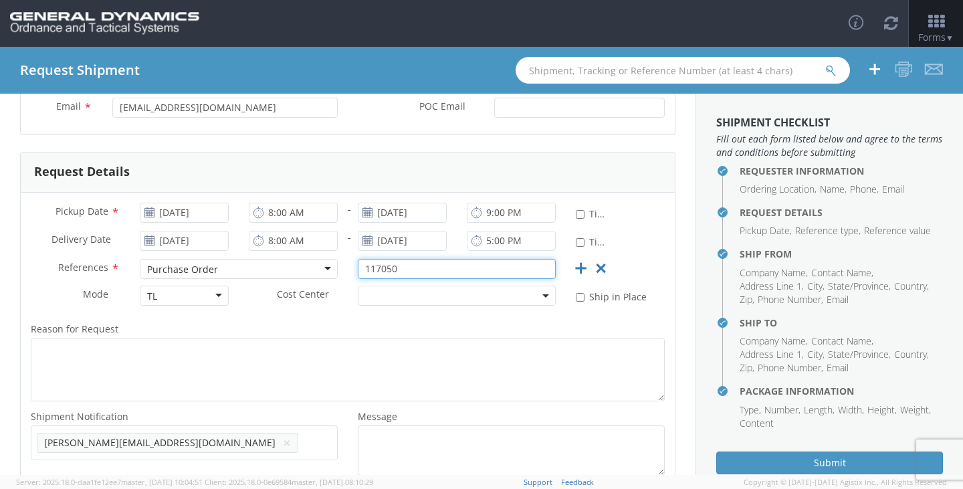
drag, startPoint x: 336, startPoint y: 264, endPoint x: 305, endPoint y: 263, distance: 30.8
click at [305, 263] on div "References * Purchase Order Purchase Order Bill Of Lading Customer Ref Delivery…" at bounding box center [348, 272] width 654 height 27
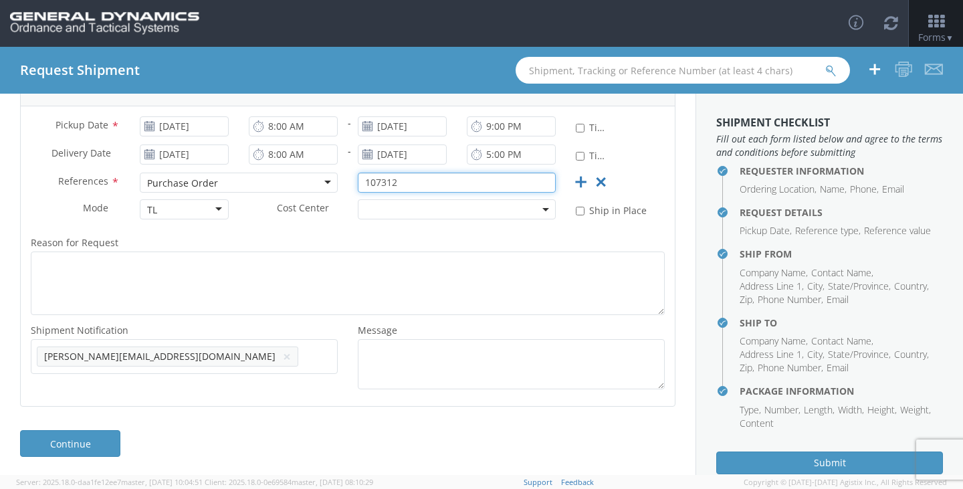
scroll to position [289, 0]
type input "107312"
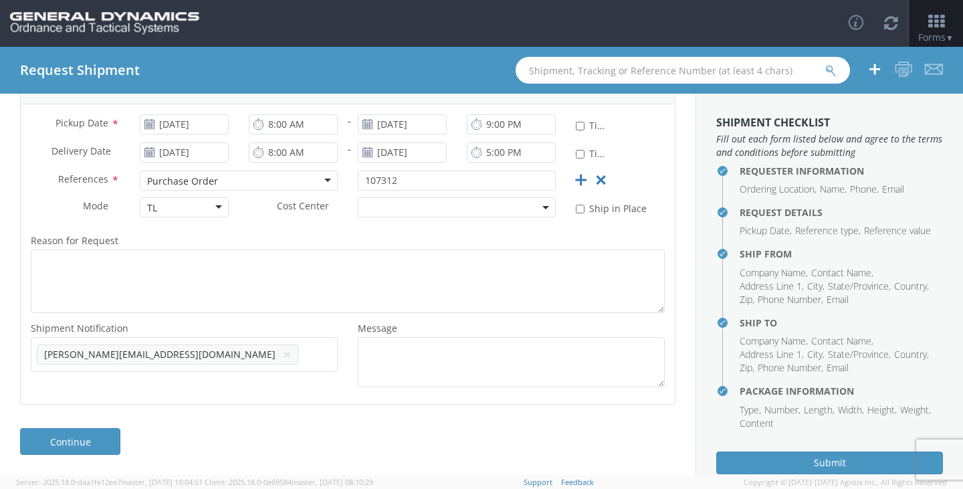
click at [283, 357] on button "×" at bounding box center [287, 354] width 8 height 16
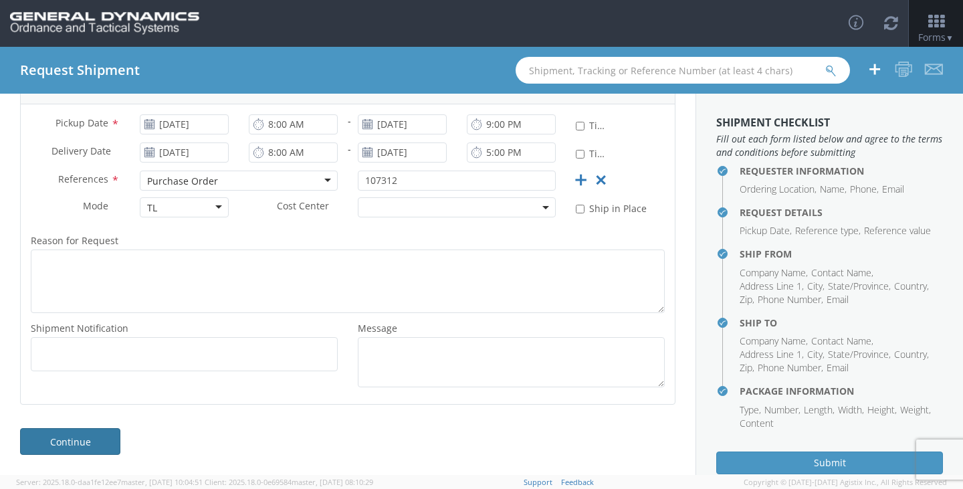
click at [96, 440] on link "Continue" at bounding box center [70, 441] width 100 height 27
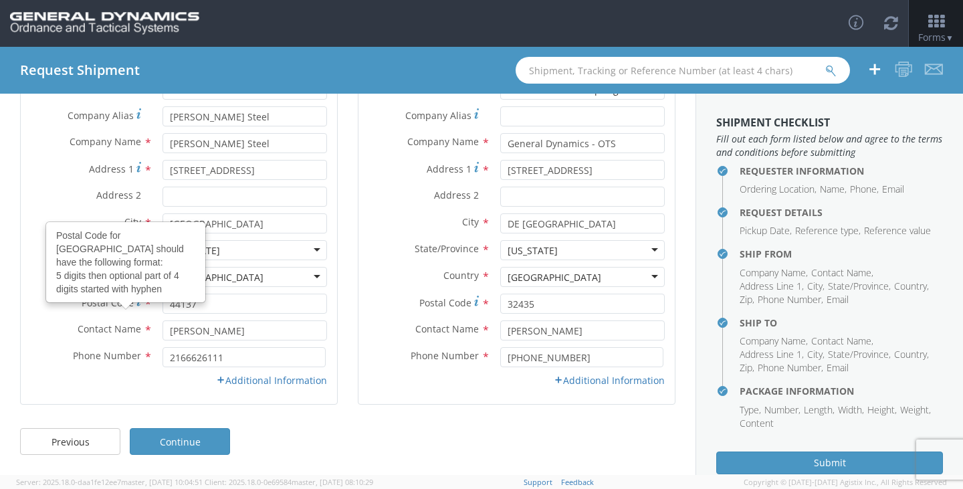
scroll to position [0, 0]
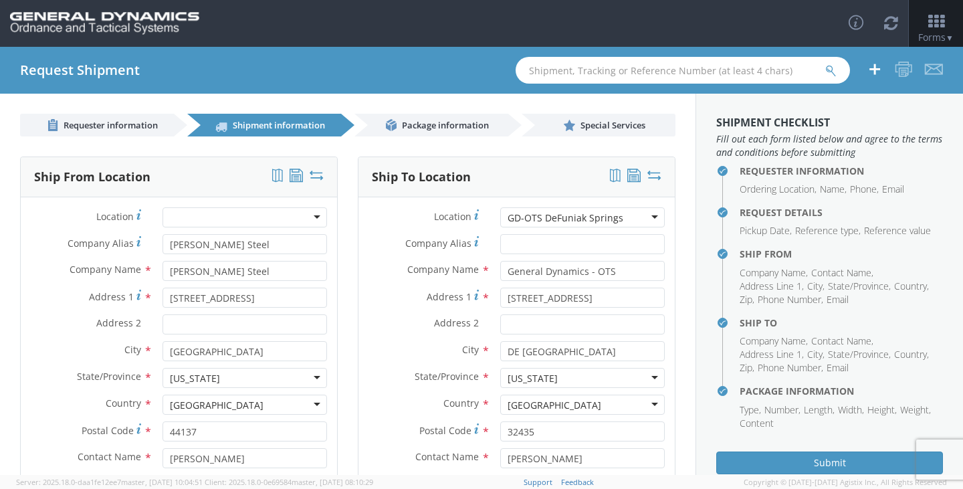
click at [611, 220] on div "GD-OTS DeFuniak Springs" at bounding box center [565, 217] width 116 height 13
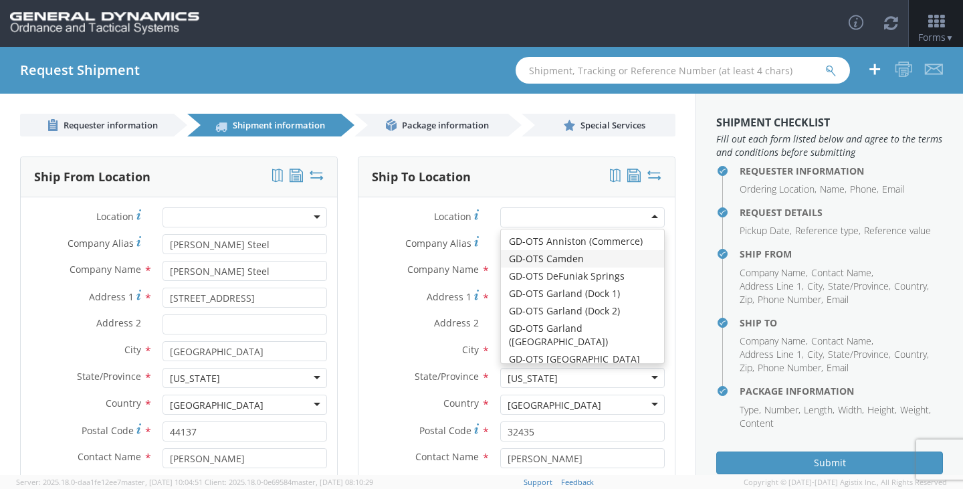
click at [358, 302] on label "Address 1 *" at bounding box center [424, 297] width 132 height 18
click at [500, 302] on input "[STREET_ADDRESS]" at bounding box center [582, 298] width 164 height 20
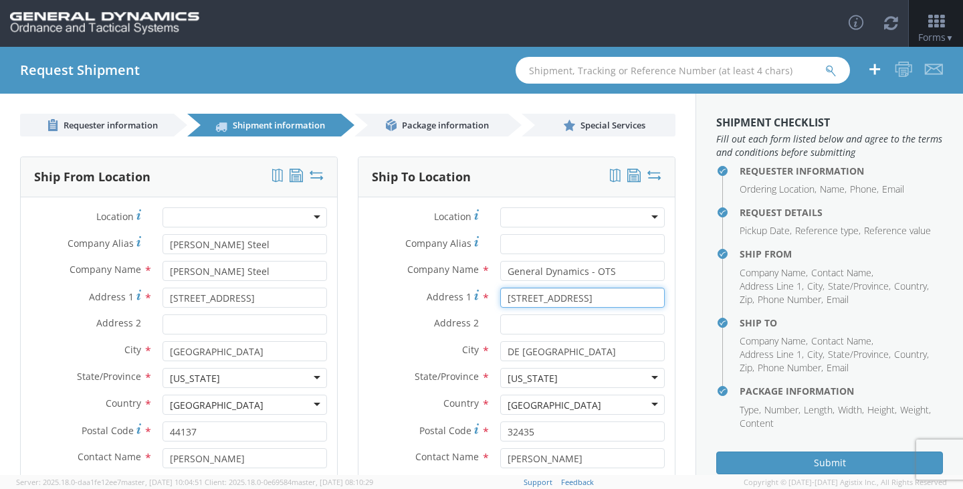
drag, startPoint x: 577, startPoint y: 295, endPoint x: 475, endPoint y: 302, distance: 102.5
click at [475, 302] on div "Address [STREET_ADDRESS]" at bounding box center [516, 298] width 316 height 20
type input "[STREET_ADDRESS]"
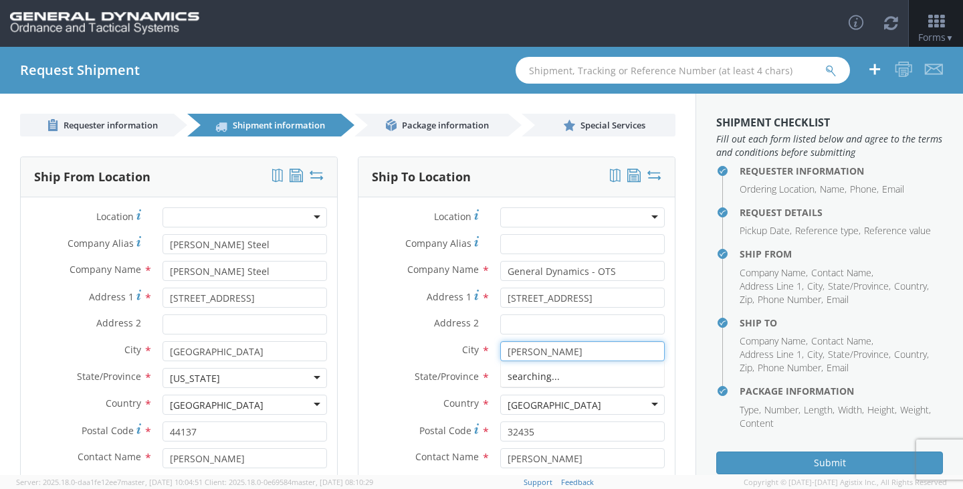
type input "[PERSON_NAME]"
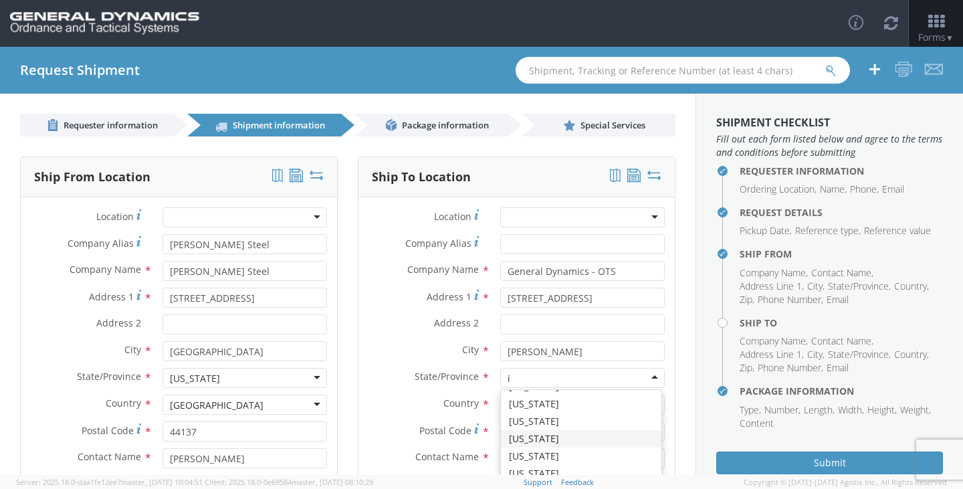
type input "il"
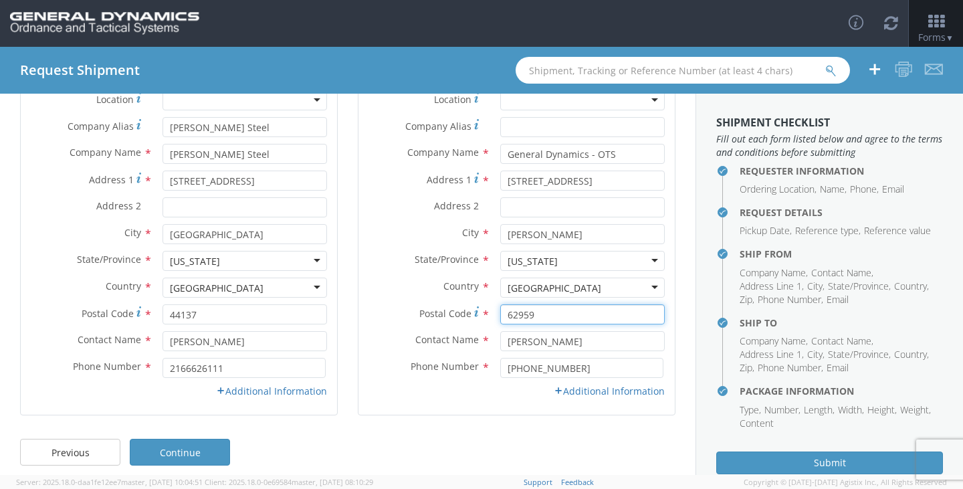
scroll to position [128, 0]
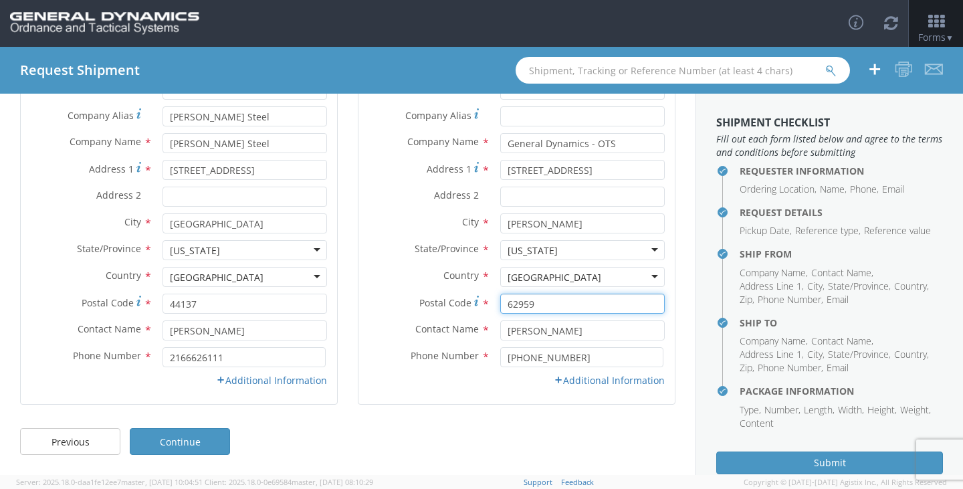
type input "62959"
drag, startPoint x: 519, startPoint y: 332, endPoint x: 495, endPoint y: 332, distance: 23.4
click at [500, 332] on input "[PERSON_NAME]" at bounding box center [582, 330] width 164 height 20
click at [550, 328] on input "[PERSON_NAME]" at bounding box center [582, 330] width 164 height 20
type input "[PERSON_NAME]"
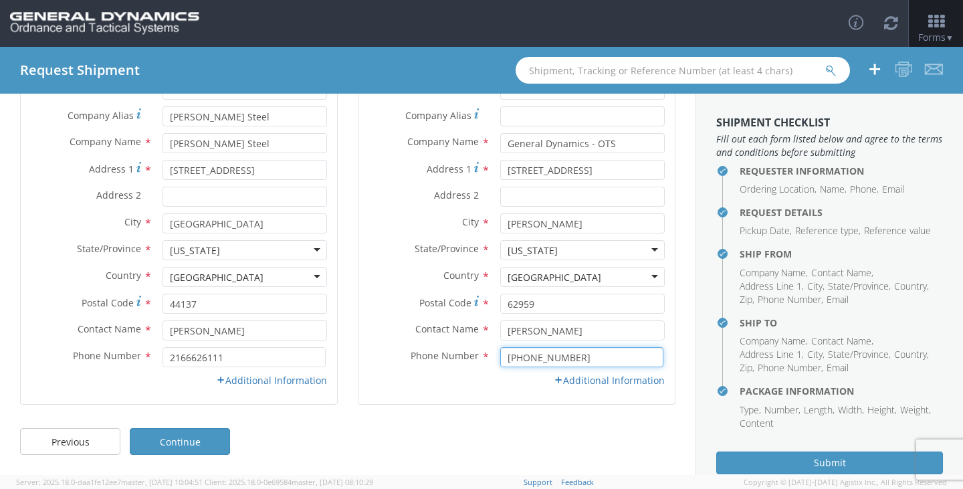
drag, startPoint x: 564, startPoint y: 356, endPoint x: 484, endPoint y: 361, distance: 80.4
click at [490, 361] on div "[PHONE_NUMBER]" at bounding box center [582, 357] width 185 height 20
type input "6189939458"
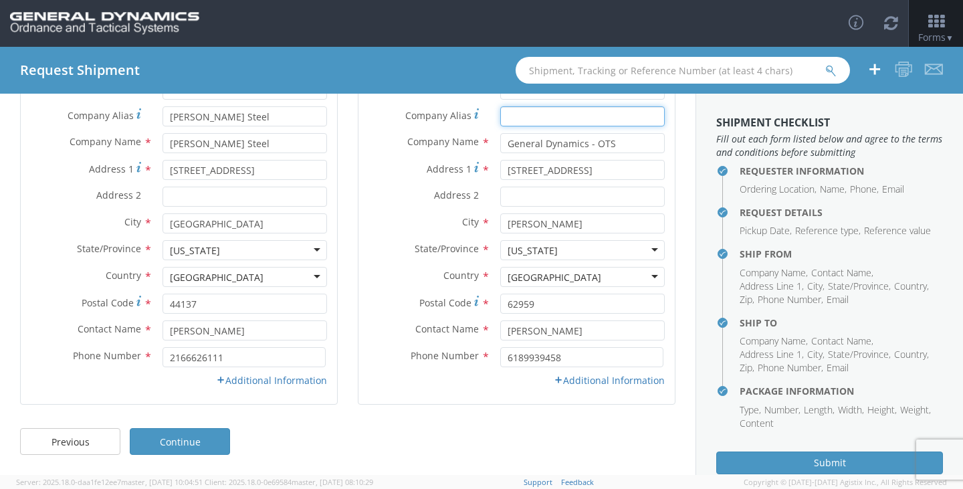
type input "General Dynamics"
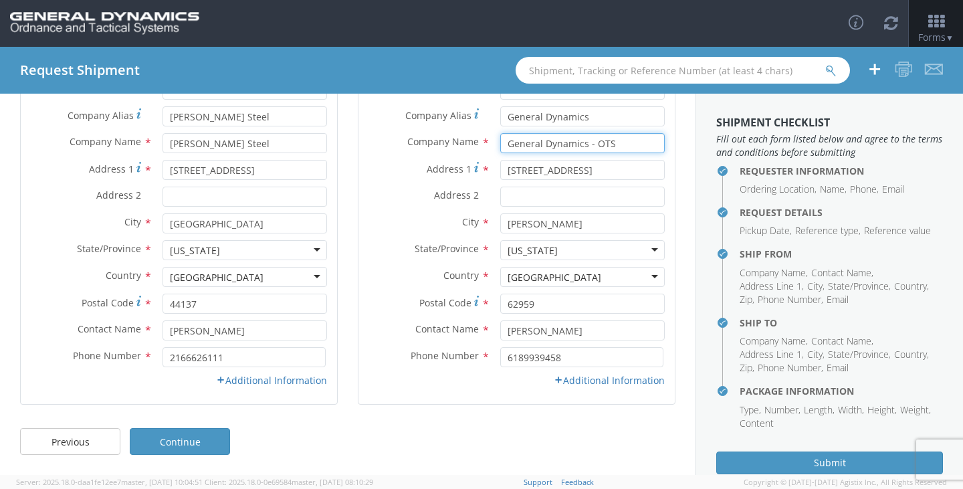
type input "General Dynamics"
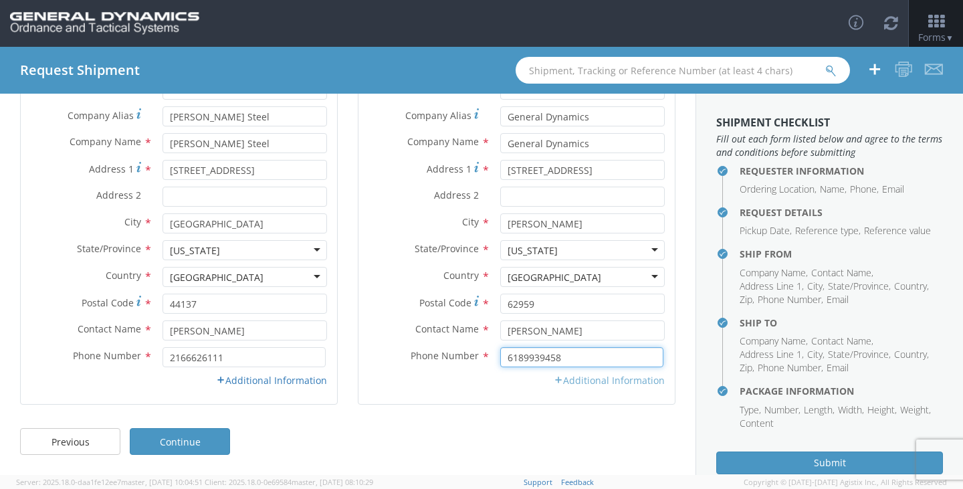
type input "6189939458"
click at [587, 378] on link "Additional Information" at bounding box center [609, 380] width 111 height 13
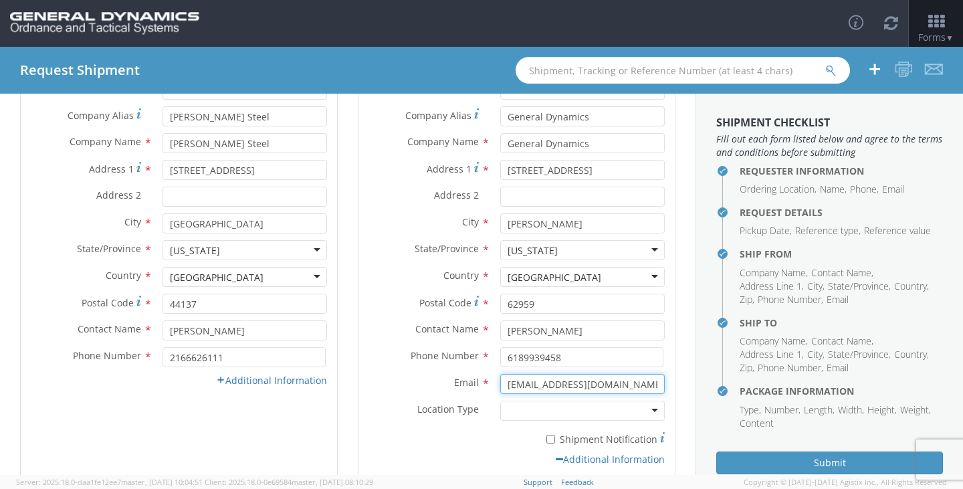
drag, startPoint x: 624, startPoint y: 384, endPoint x: 485, endPoint y: 386, distance: 139.1
click at [490, 386] on div "[EMAIL_ADDRESS][DOMAIN_NAME]" at bounding box center [582, 384] width 185 height 20
type input "[PERSON_NAME][EMAIL_ADDRESS][PERSON_NAME][DOMAIN_NAME]"
click at [270, 378] on link "Additional Information" at bounding box center [271, 380] width 111 height 13
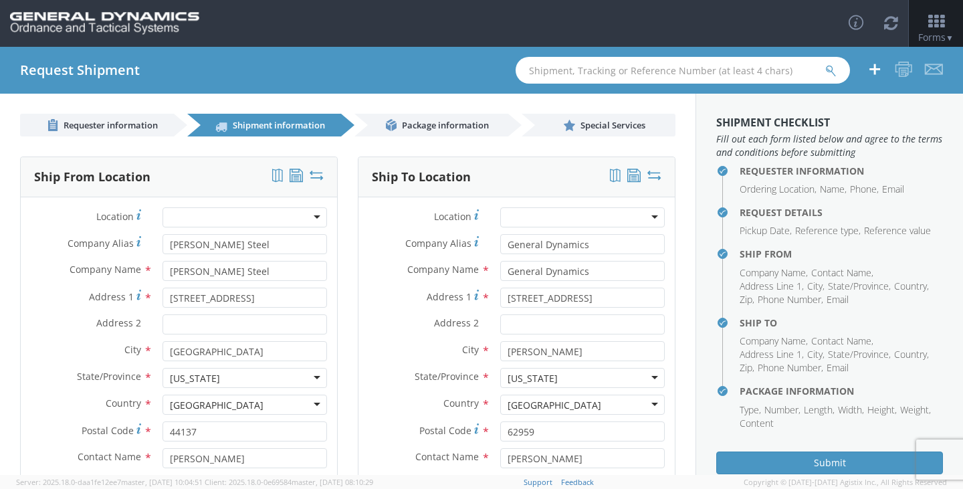
scroll to position [232, 0]
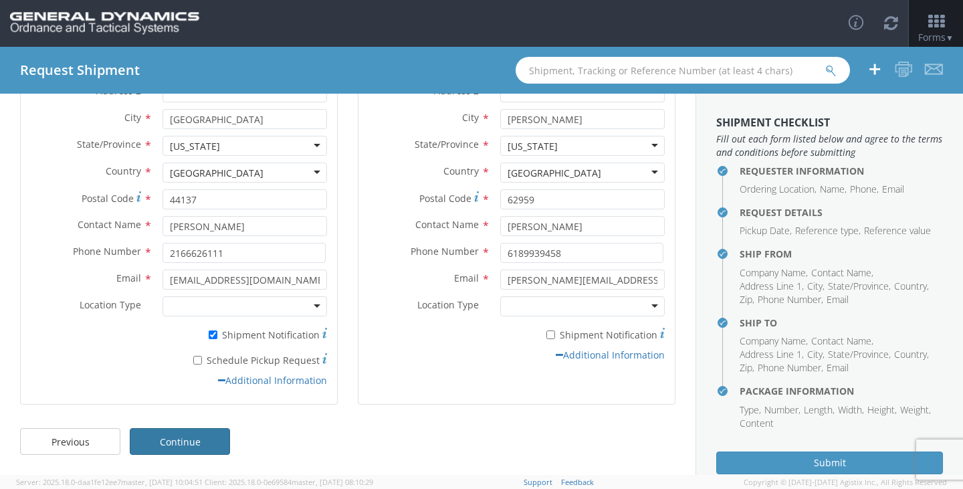
click at [197, 443] on link "Continue" at bounding box center [180, 441] width 100 height 27
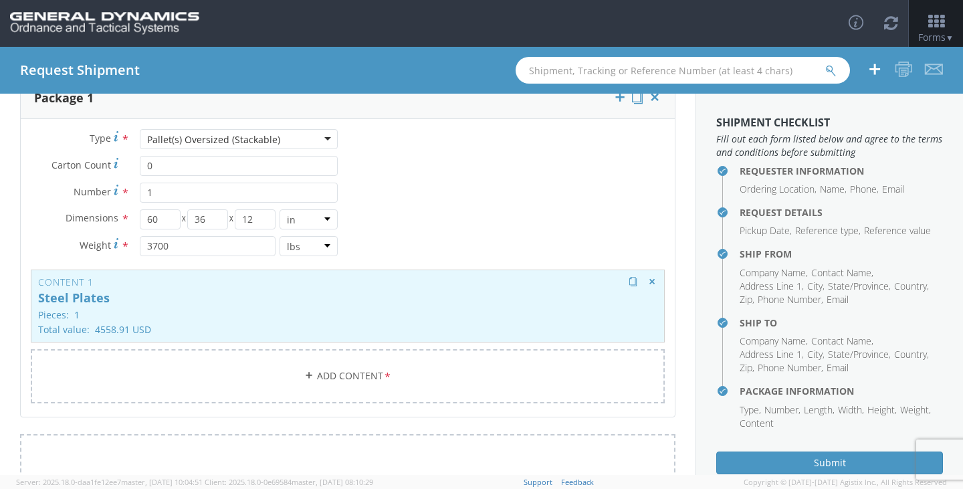
scroll to position [0, 0]
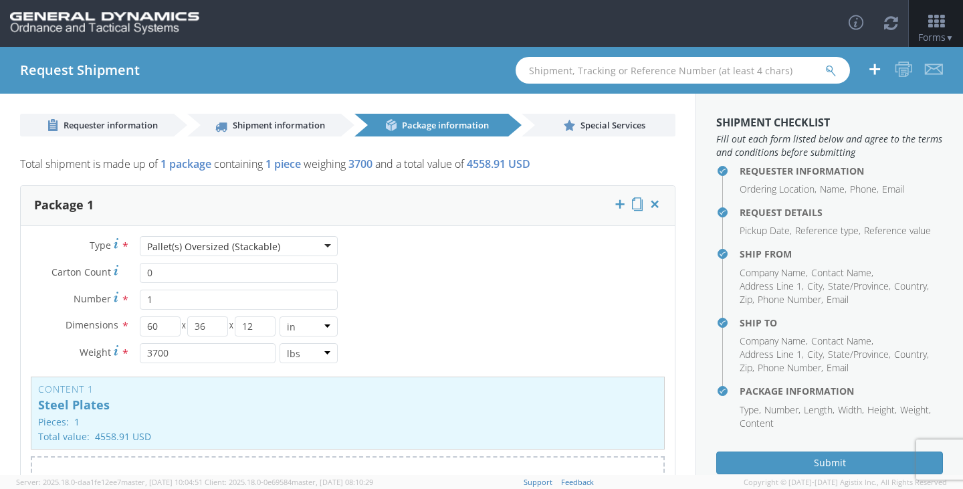
click at [294, 246] on div "Pallet(s) Oversized (Stackable)" at bounding box center [239, 246] width 198 height 20
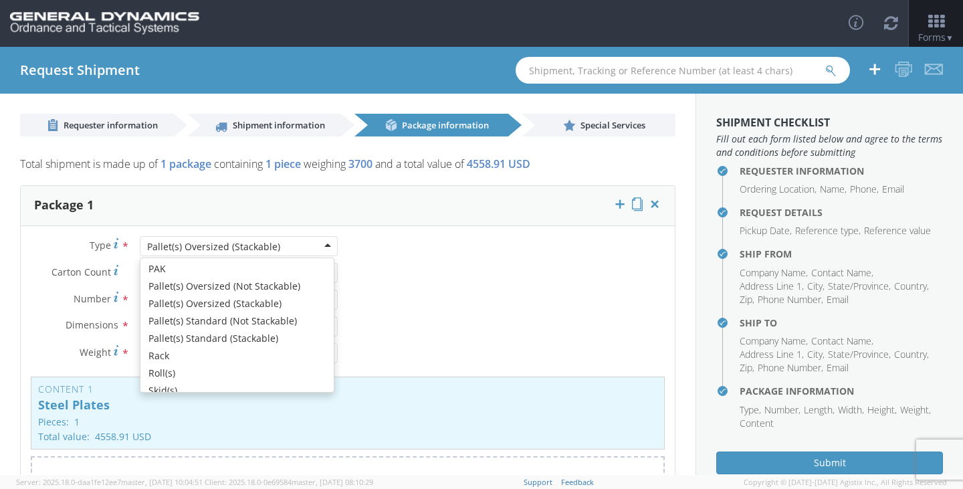
scroll to position [468, 0]
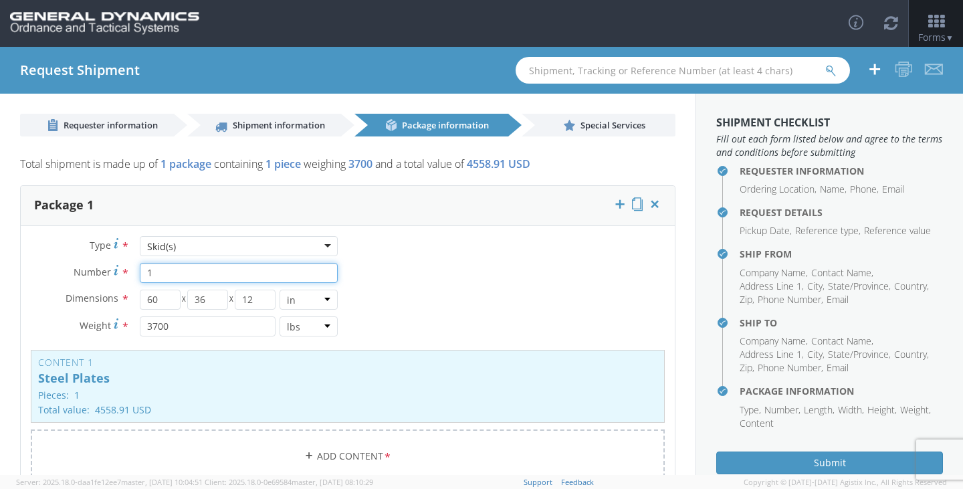
drag, startPoint x: 168, startPoint y: 275, endPoint x: 128, endPoint y: 281, distance: 41.1
click at [130, 281] on div "1" at bounding box center [239, 273] width 218 height 20
type input "23"
drag, startPoint x: 160, startPoint y: 300, endPoint x: 116, endPoint y: 302, distance: 44.1
click at [118, 302] on div "Dimensions * 60 X 36 X 12 in cm ft" at bounding box center [184, 300] width 327 height 20
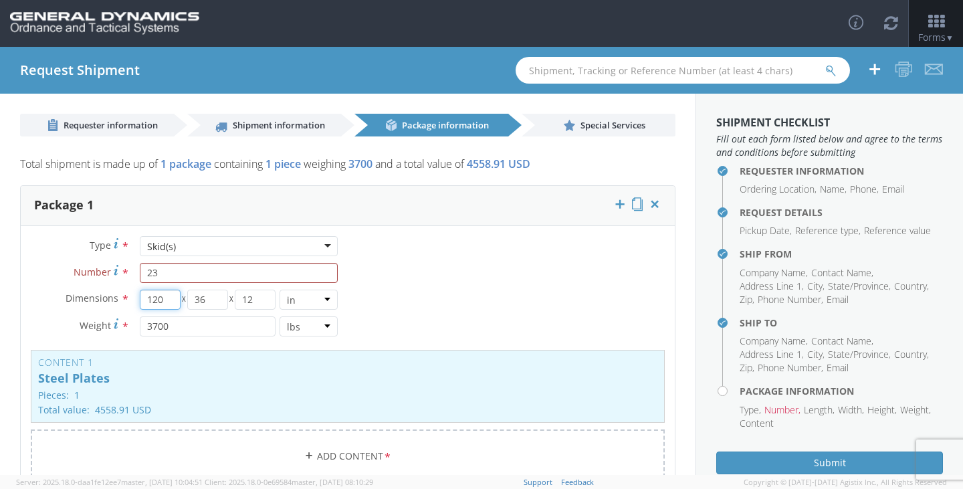
type input "120"
type input "60"
click at [189, 328] on input "3700" at bounding box center [208, 326] width 136 height 20
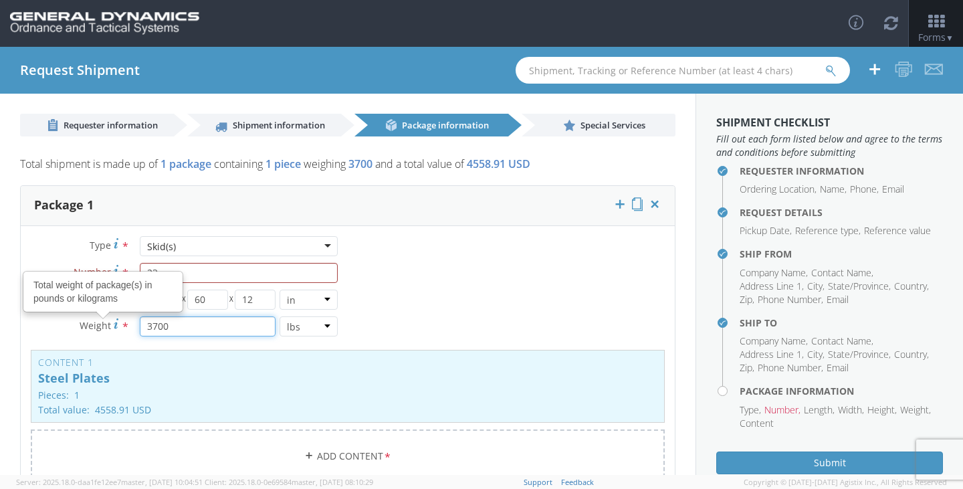
drag, startPoint x: 188, startPoint y: 328, endPoint x: 114, endPoint y: 330, distance: 73.6
click at [114, 330] on div "Weight Total weight of package(s) in pounds or kilograms * 3700 lbs kgs" at bounding box center [184, 326] width 327 height 20
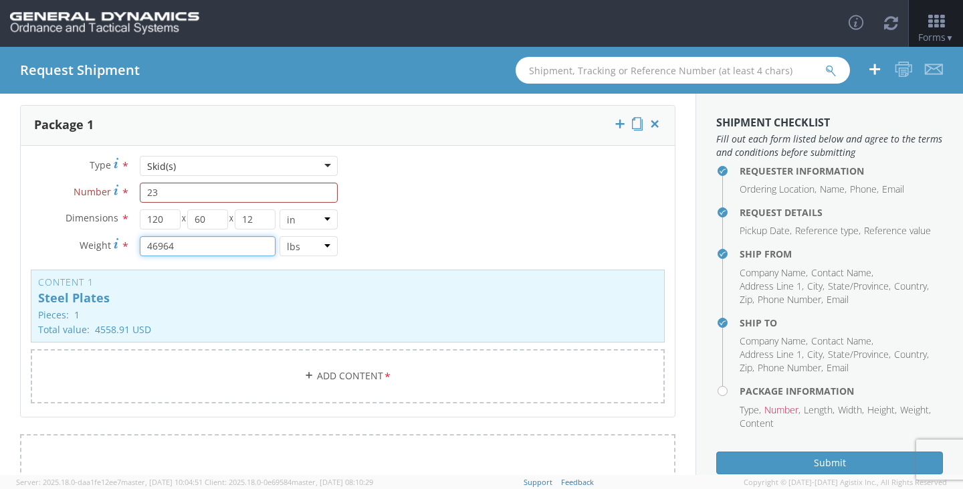
scroll to position [134, 0]
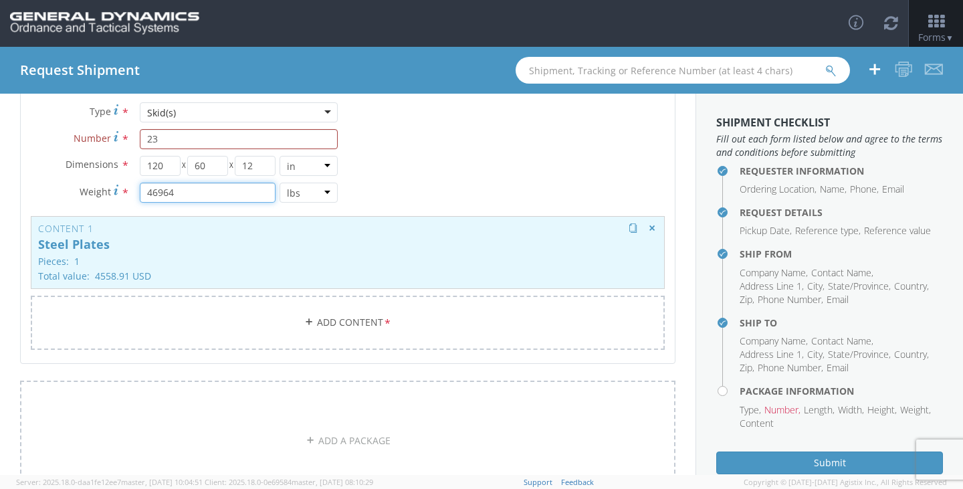
type input "46964"
click at [544, 249] on p "Steel Plates" at bounding box center [347, 244] width 619 height 13
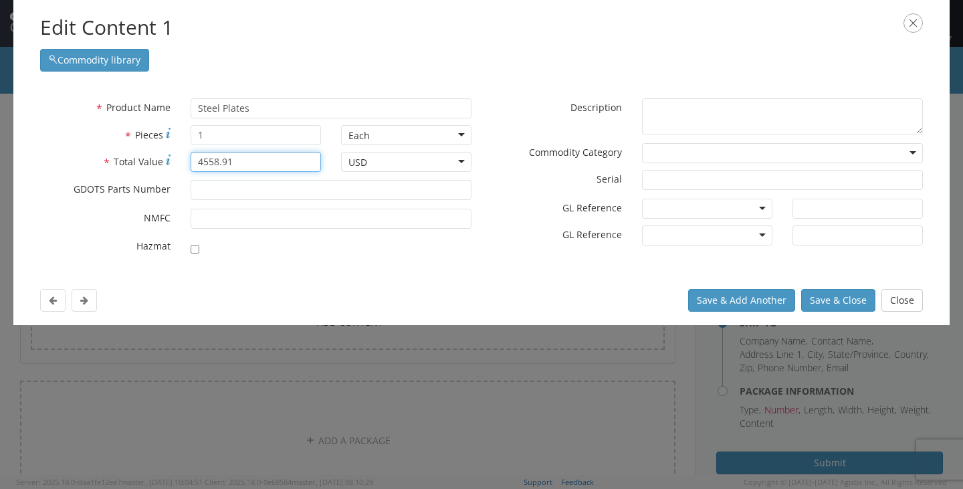
drag, startPoint x: 261, startPoint y: 160, endPoint x: 118, endPoint y: 166, distance: 143.2
click at [118, 166] on div "* Total Value 4558.91" at bounding box center [180, 162] width 301 height 20
type input "78200"
click at [836, 299] on button "Save & Close" at bounding box center [838, 300] width 74 height 23
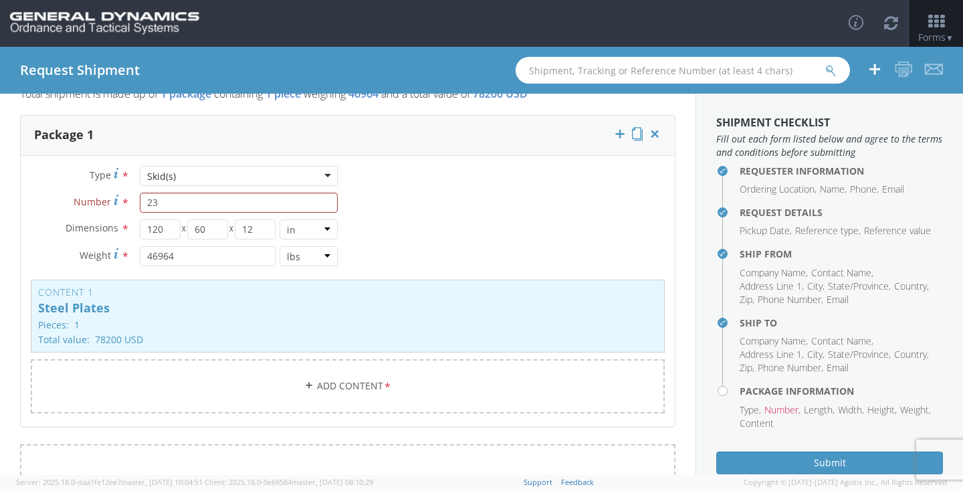
scroll to position [67, 0]
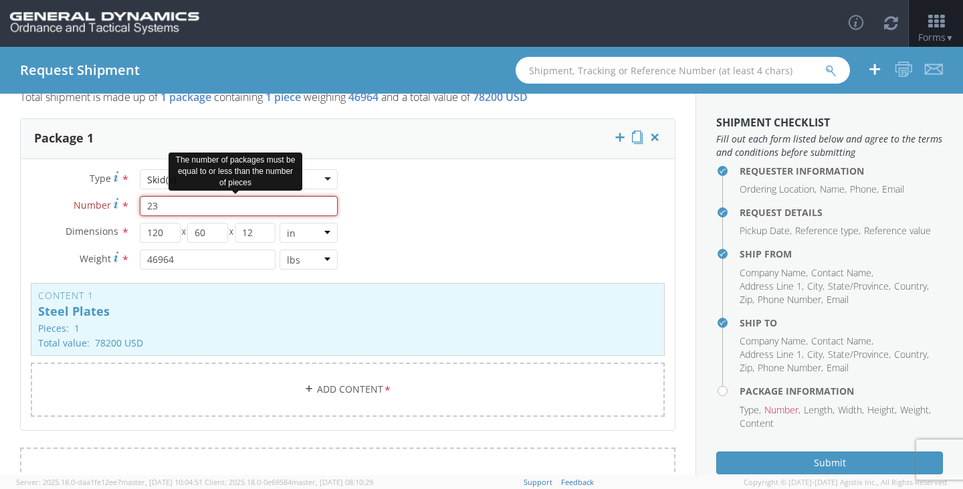
drag, startPoint x: 150, startPoint y: 205, endPoint x: 137, endPoint y: 205, distance: 13.4
click at [137, 205] on div "23" at bounding box center [239, 206] width 218 height 20
type input "23"
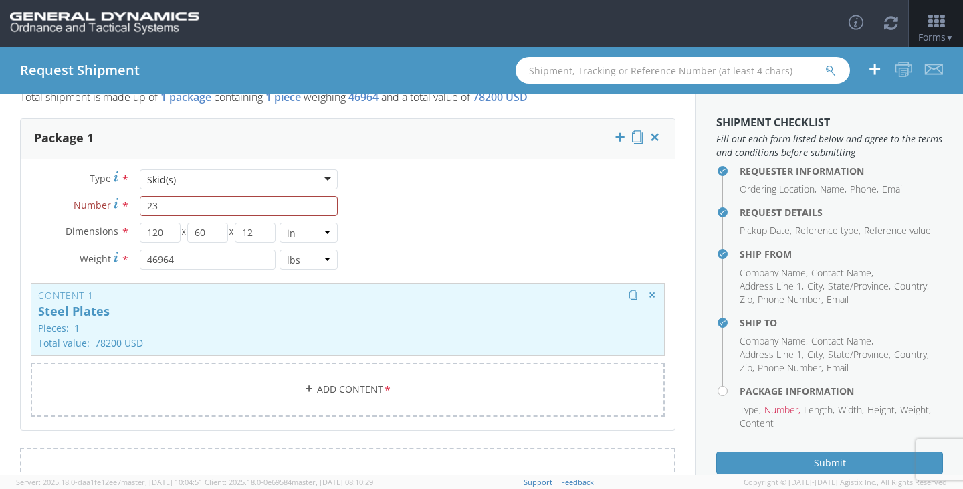
click at [429, 307] on p "Steel Plates" at bounding box center [347, 311] width 619 height 13
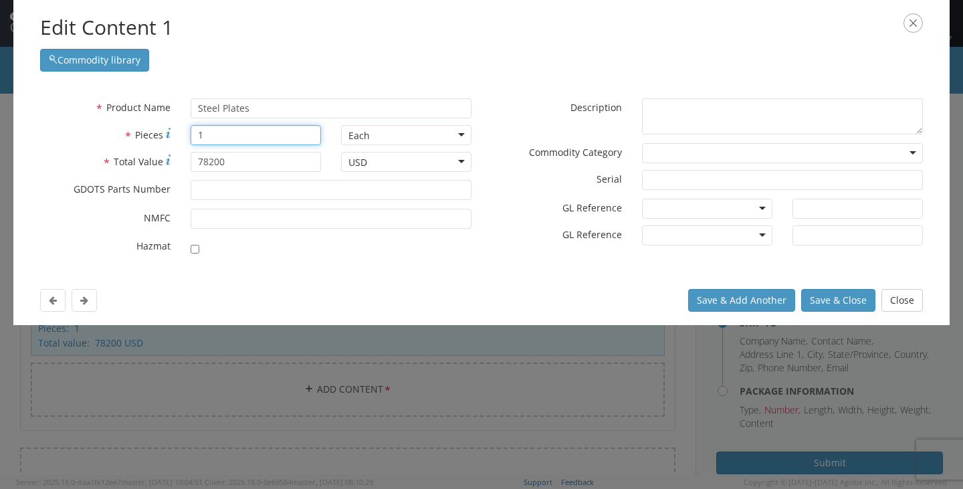
drag, startPoint x: 206, startPoint y: 136, endPoint x: 114, endPoint y: 138, distance: 91.6
click at [114, 138] on div "* Pieces 1" at bounding box center [180, 135] width 301 height 20
type input "23"
click at [827, 300] on button "Save & Close" at bounding box center [838, 300] width 74 height 23
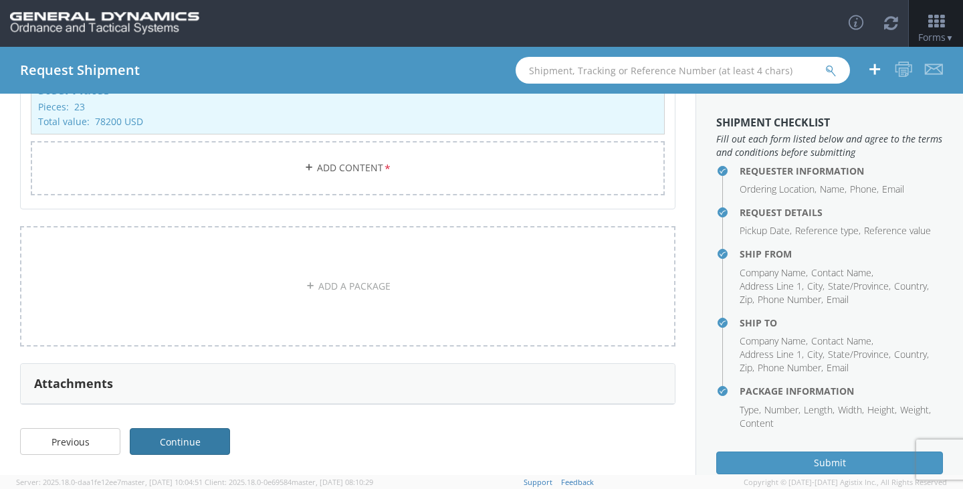
click at [205, 442] on link "Continue" at bounding box center [180, 441] width 100 height 27
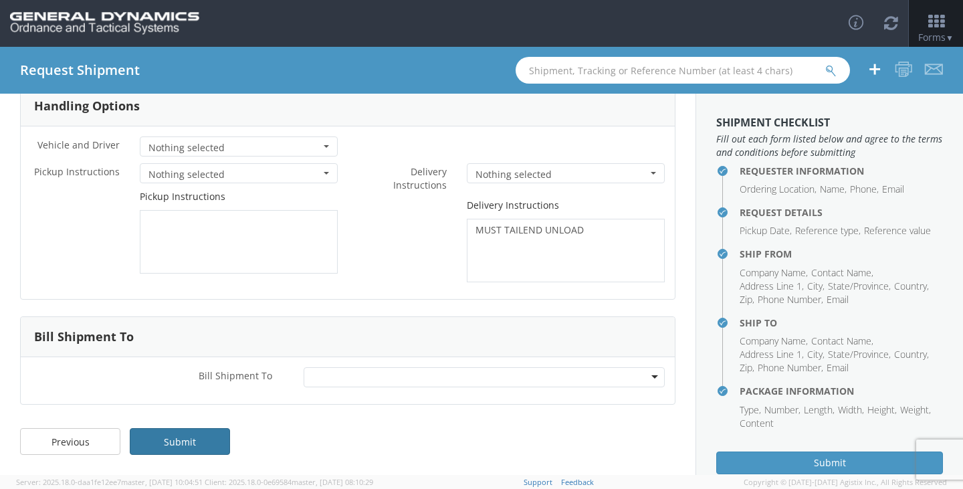
scroll to position [71, 0]
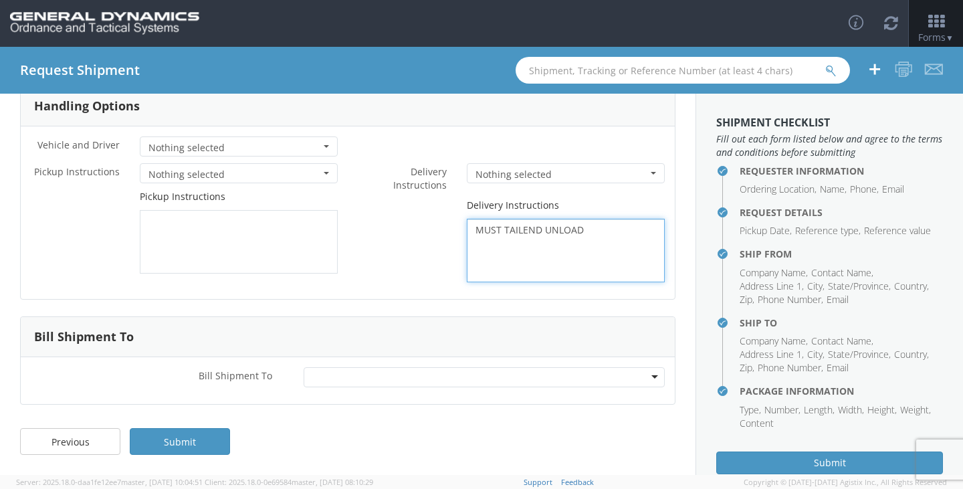
drag, startPoint x: 575, startPoint y: 232, endPoint x: 463, endPoint y: 231, distance: 111.7
click at [467, 231] on textarea "MUST TAILEND UNLOAD" at bounding box center [566, 251] width 198 height 64
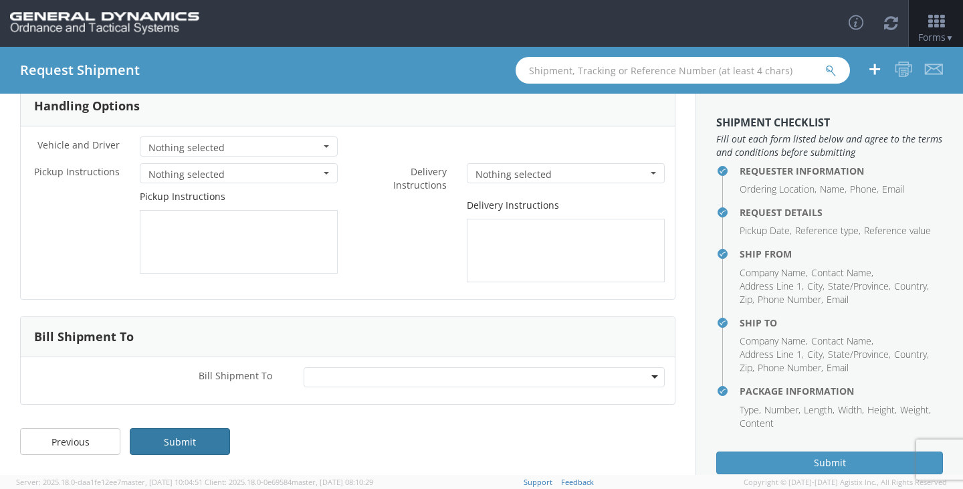
click at [211, 436] on link "Submit" at bounding box center [180, 441] width 100 height 27
